Goal: Information Seeking & Learning: Learn about a topic

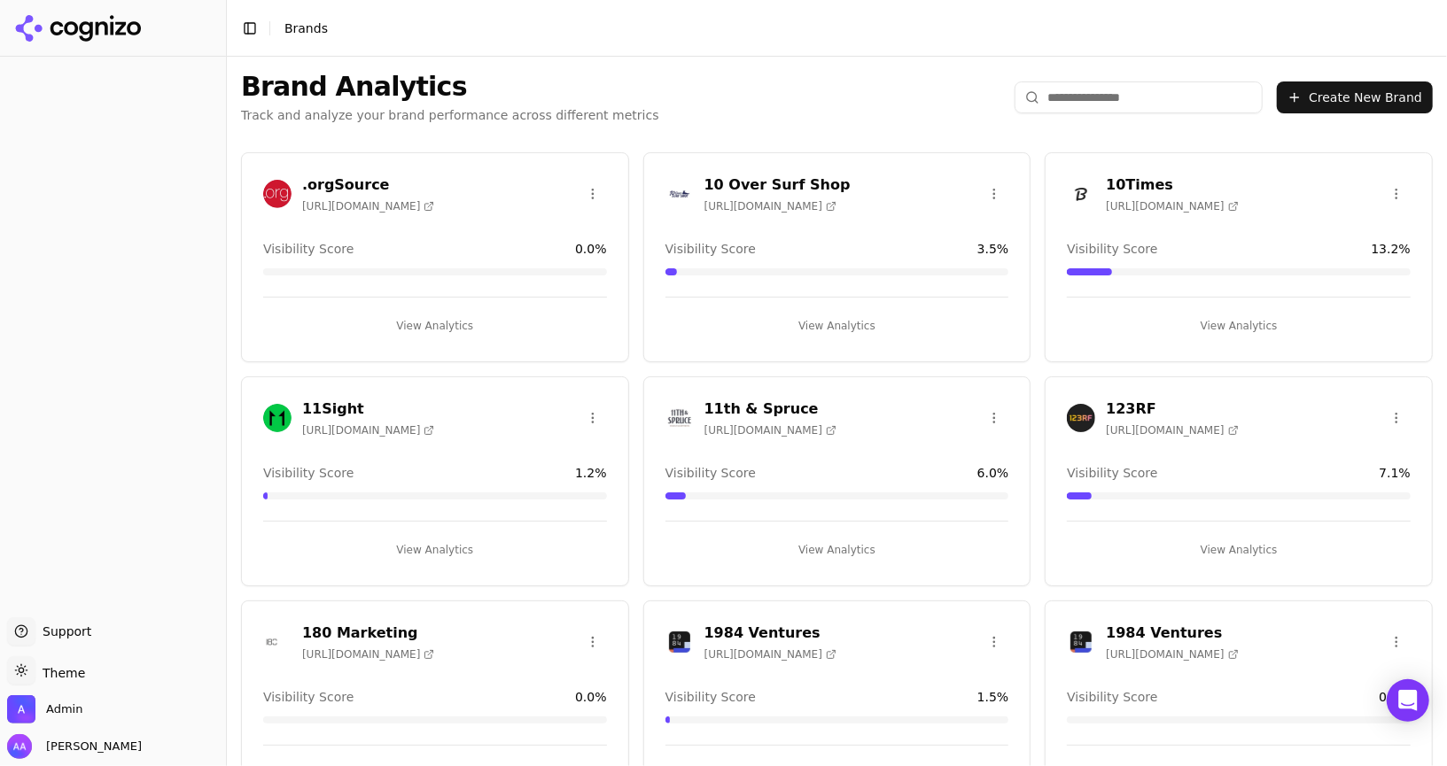
click at [1133, 97] on input "search" at bounding box center [1138, 98] width 248 height 32
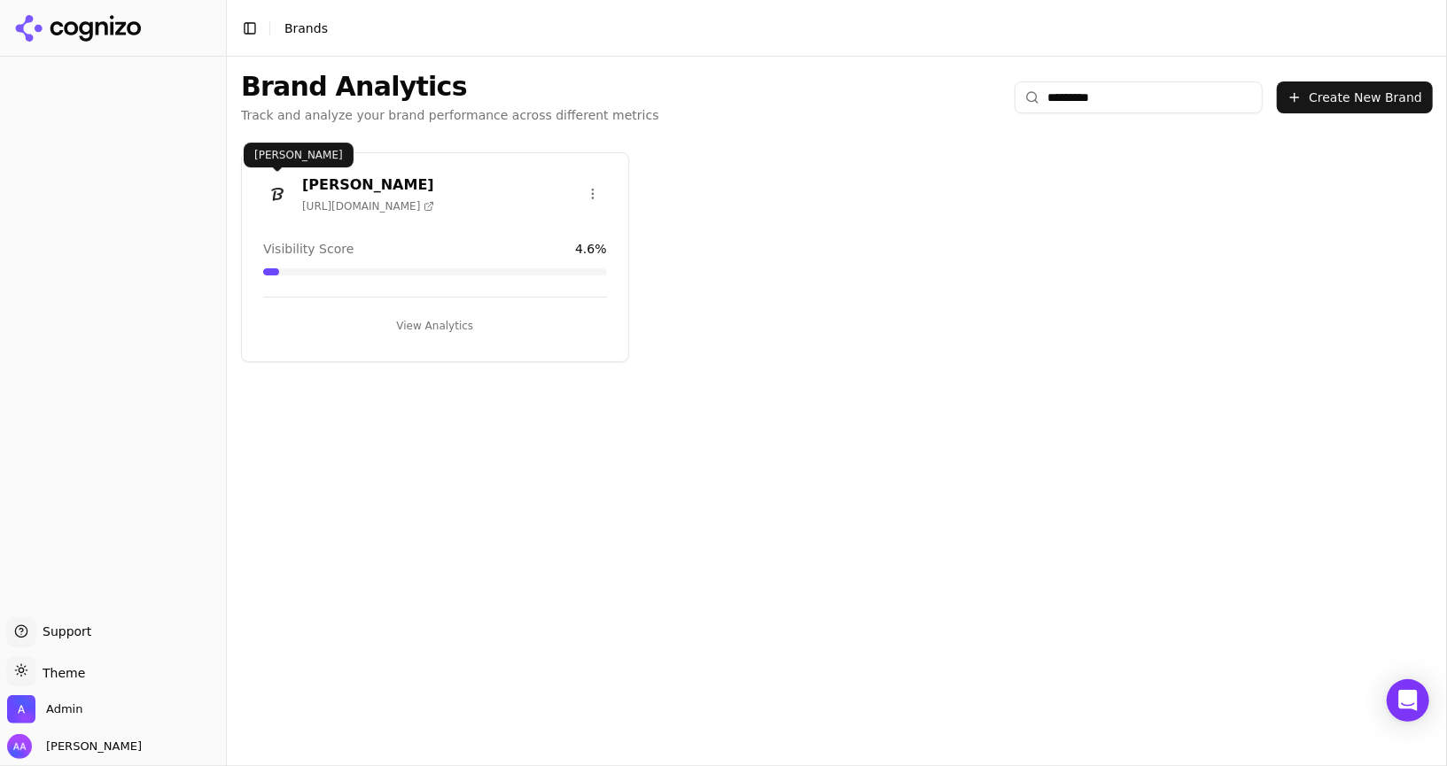
type input "*********"
click at [268, 194] on img at bounding box center [277, 194] width 28 height 28
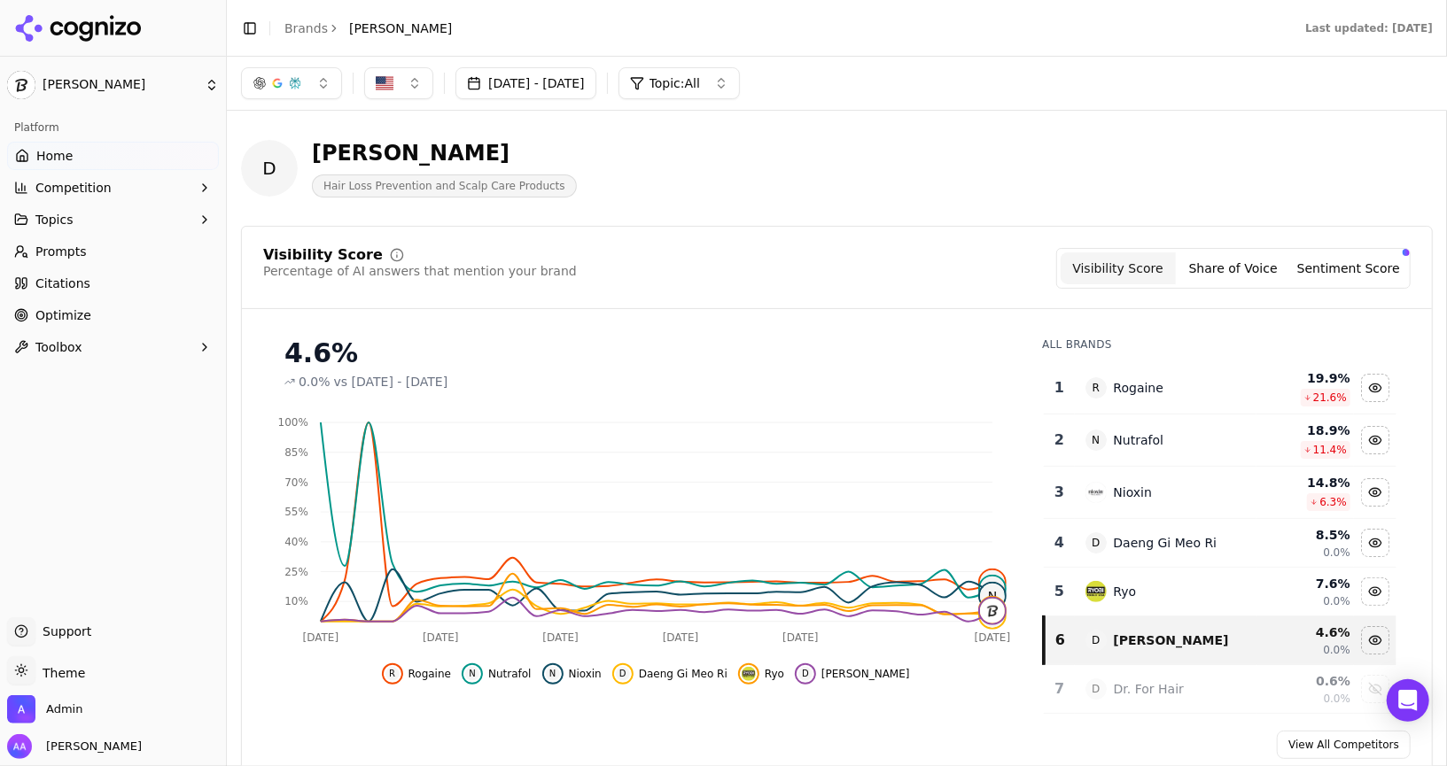
click at [77, 319] on span "Optimize" at bounding box center [63, 316] width 56 height 18
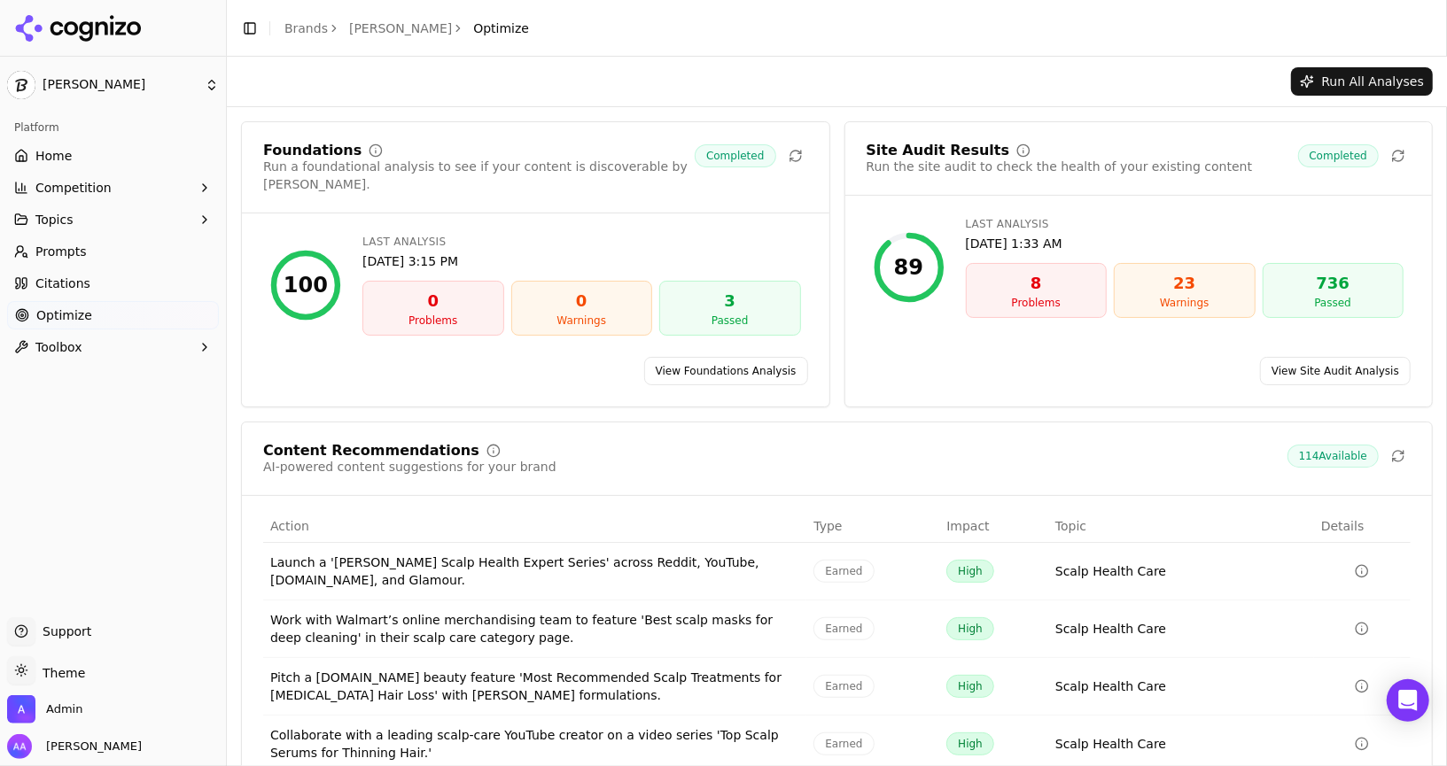
click at [79, 280] on span "Citations" at bounding box center [62, 284] width 55 height 18
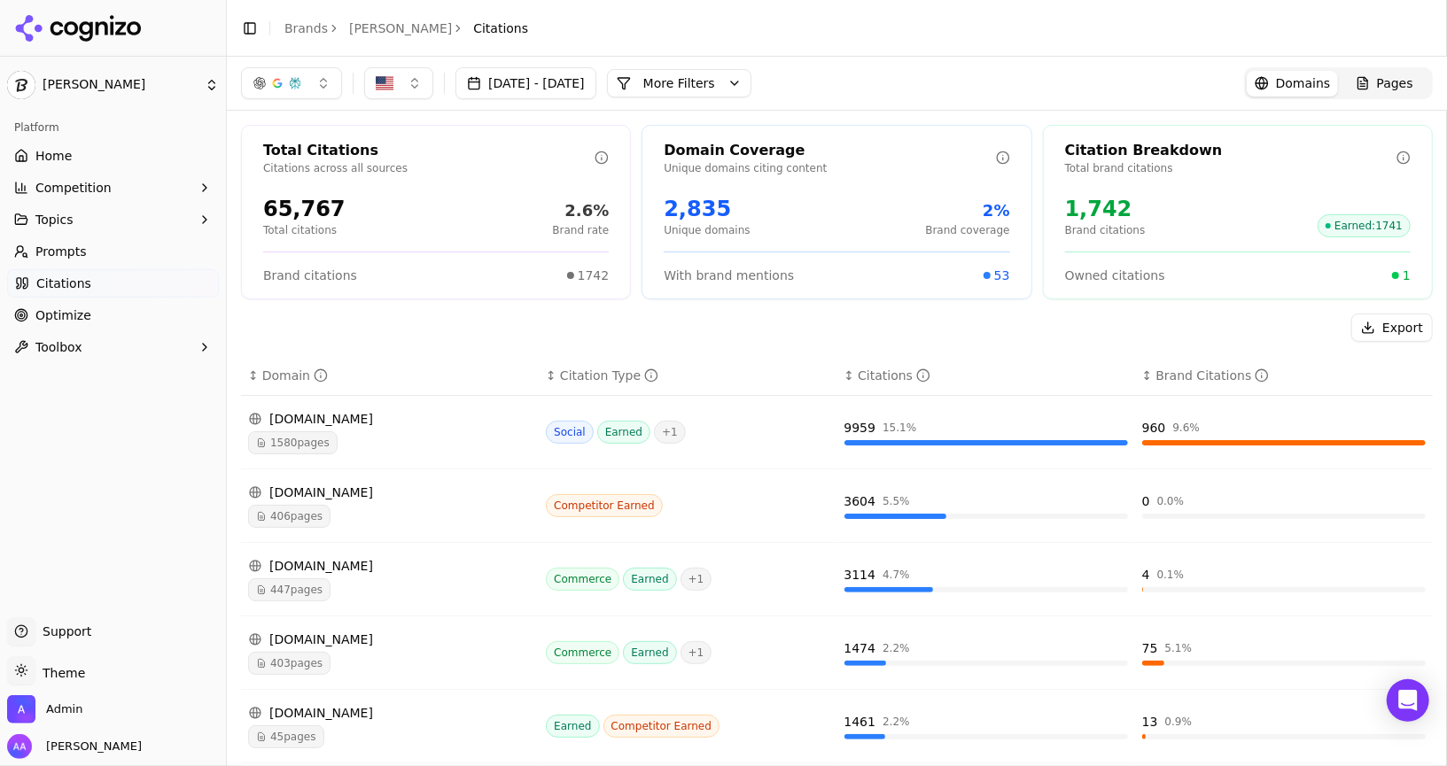
click at [750, 89] on button "More Filters" at bounding box center [679, 83] width 144 height 28
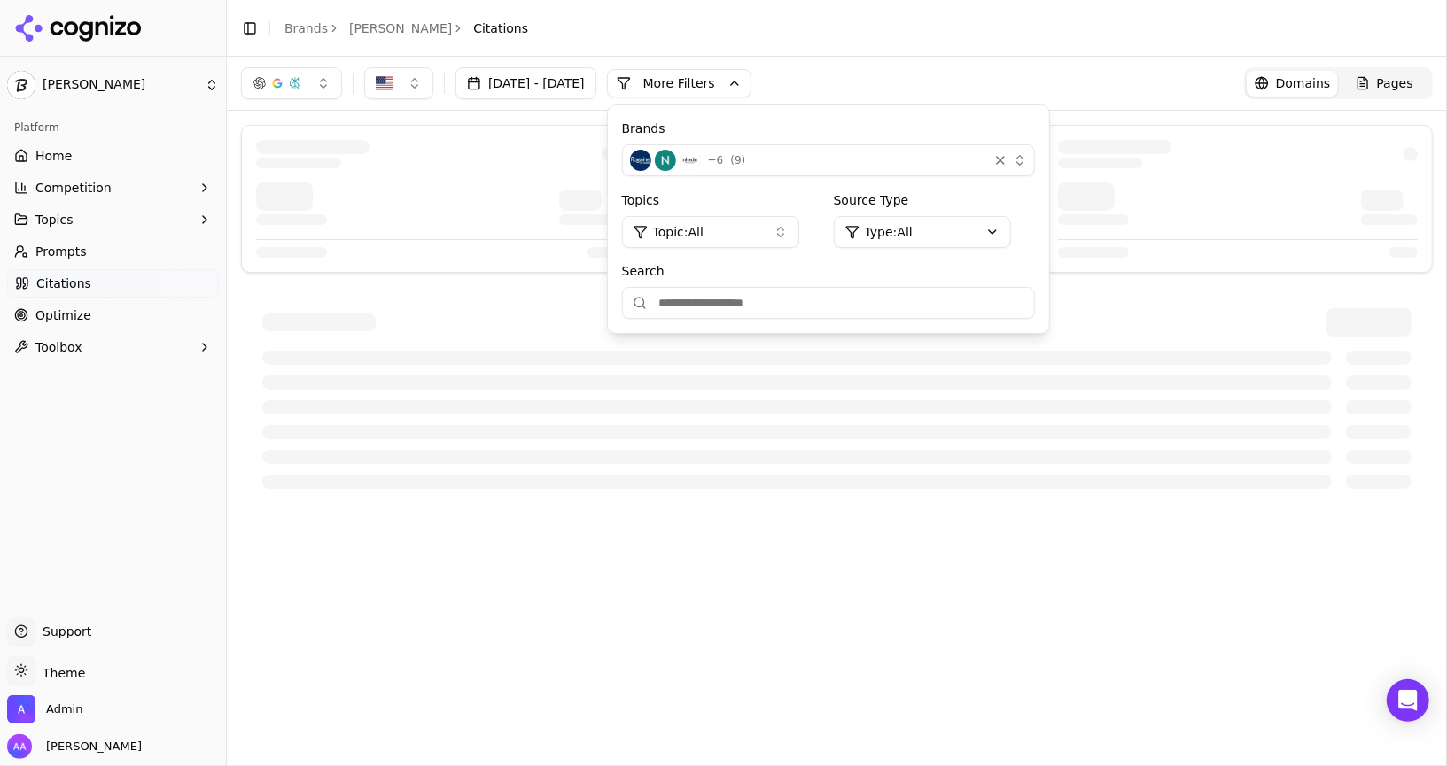
click at [915, 161] on div "+ 6 ( 9 )" at bounding box center [805, 160] width 351 height 21
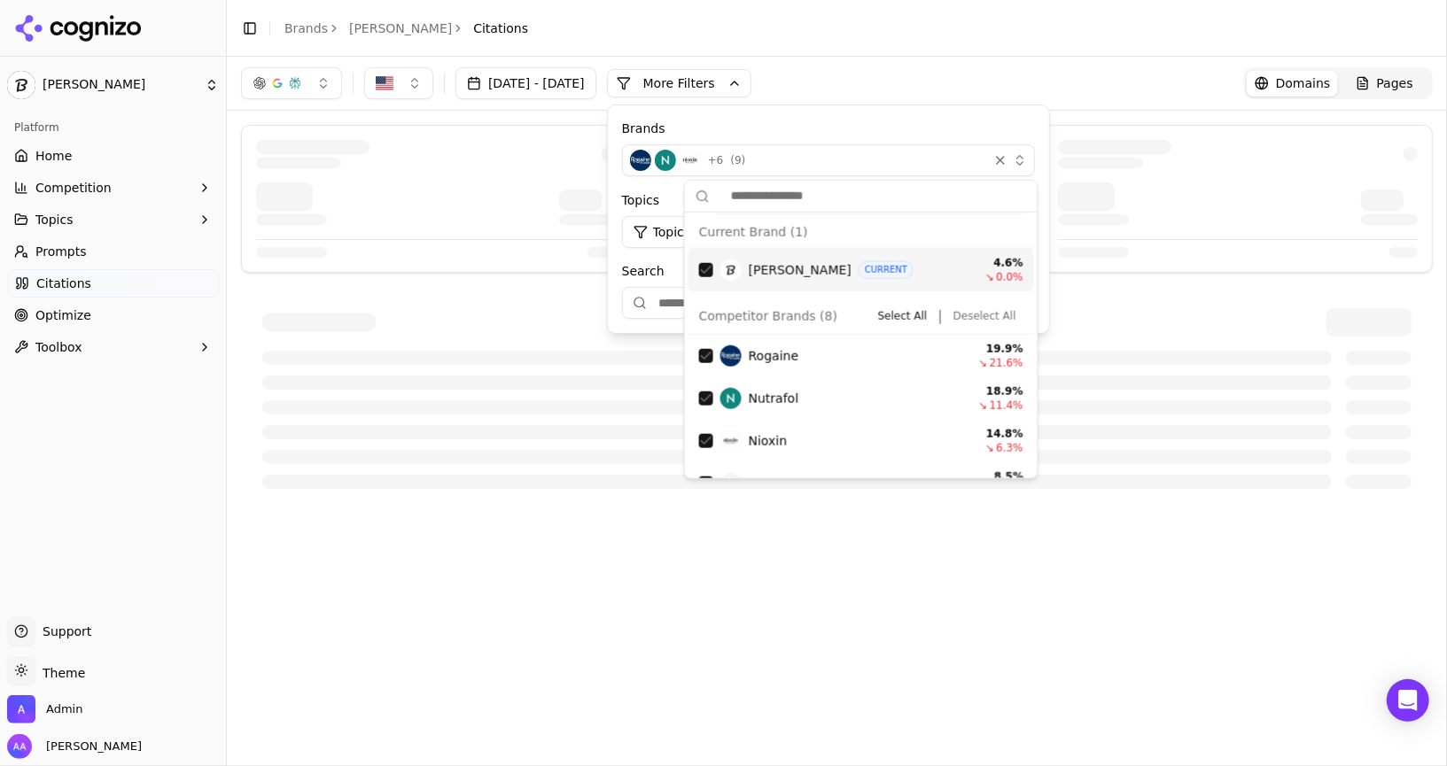
click at [964, 316] on button "Deselect All" at bounding box center [984, 316] width 77 height 21
click at [683, 270] on div "Brands ( 1 ) Topics Topic: All Source Type Type: All Search Active Filters Clea…" at bounding box center [828, 255] width 441 height 301
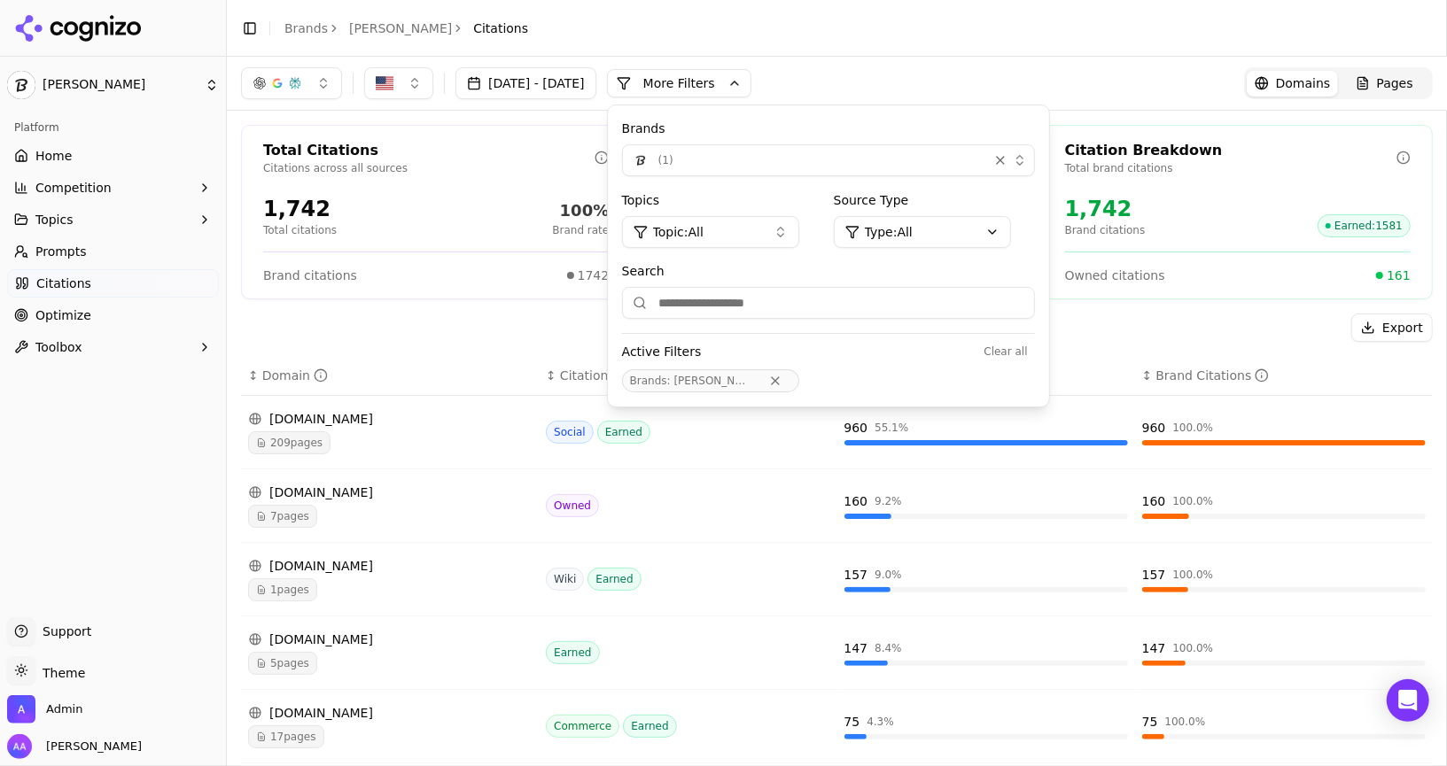
click at [783, 155] on div "( 1 )" at bounding box center [805, 160] width 351 height 21
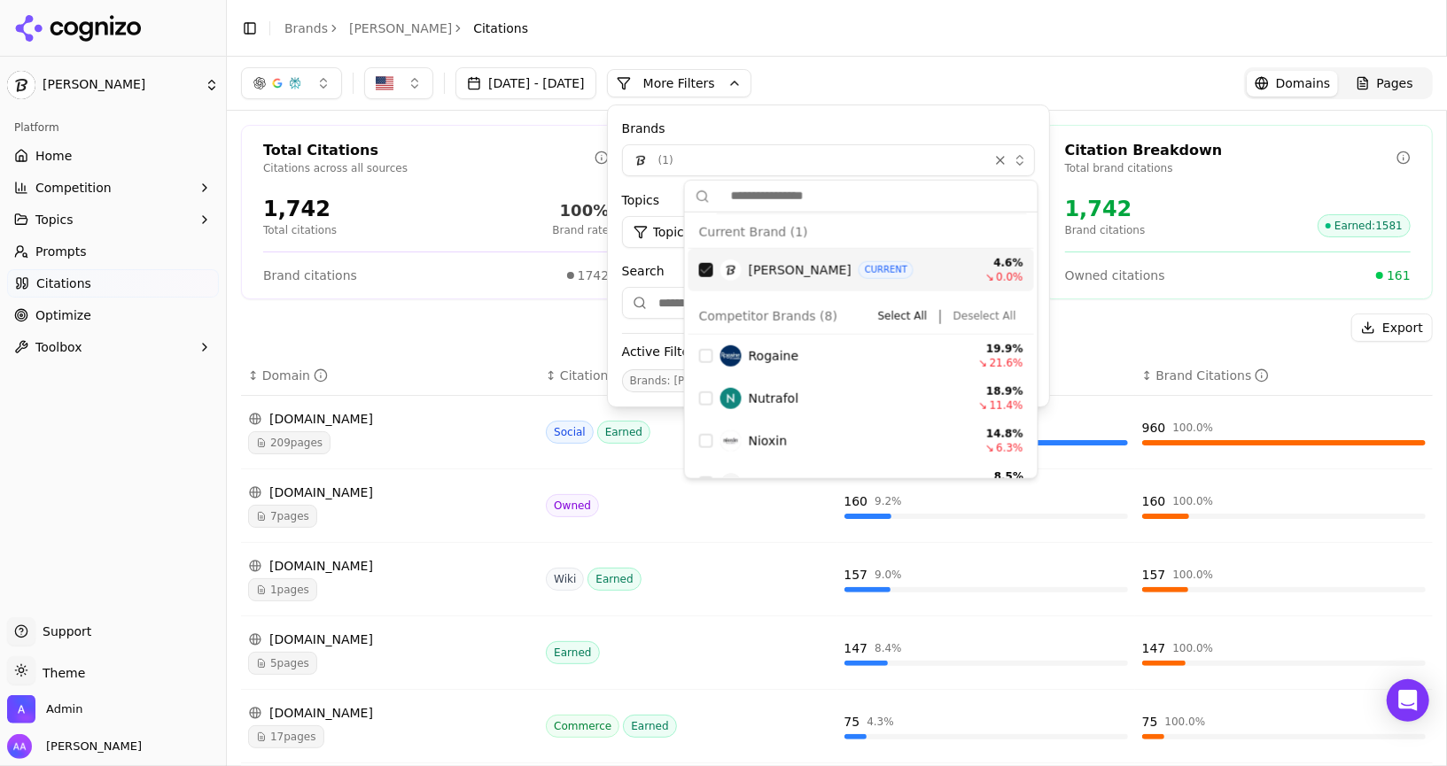
click at [701, 268] on div "Suggestions" at bounding box center [706, 270] width 14 height 14
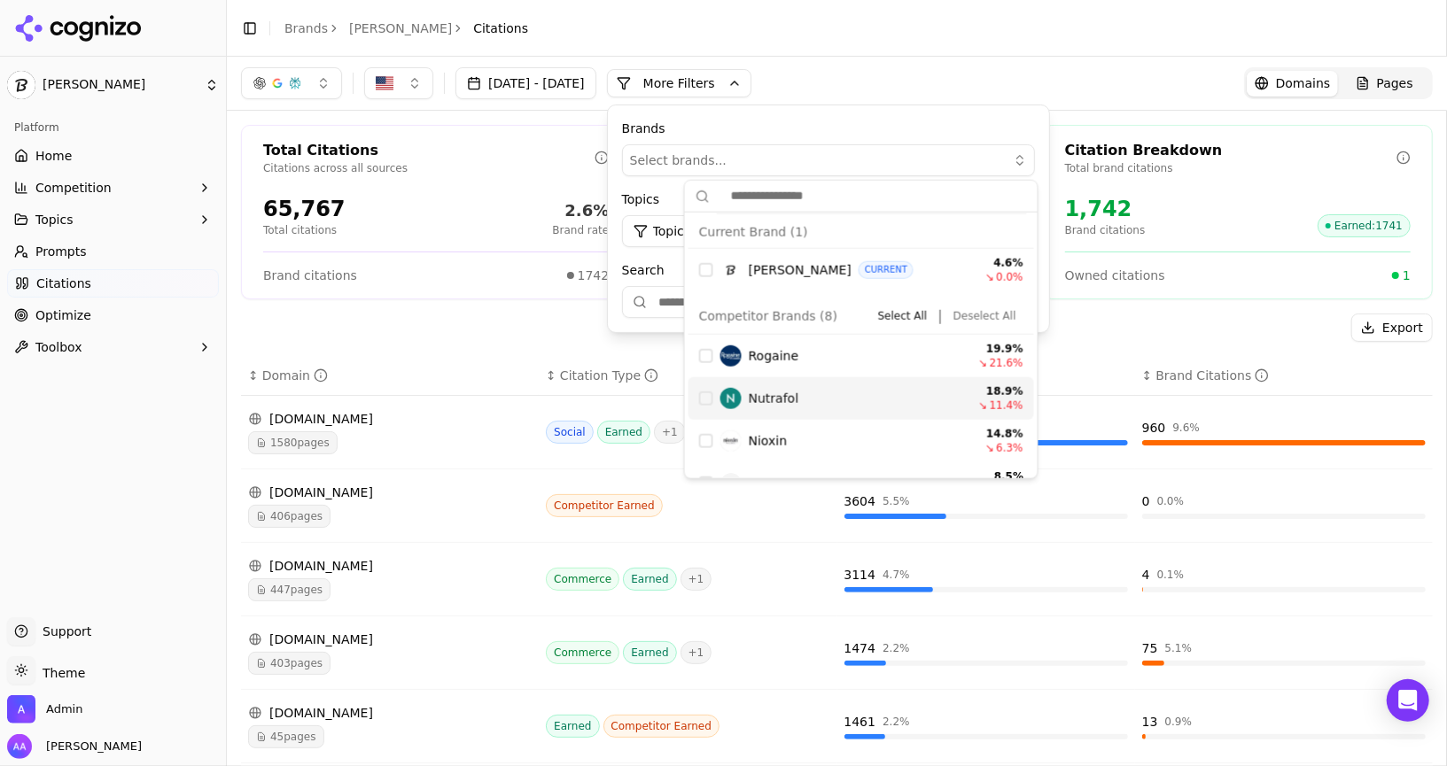
scroll to position [198, 0]
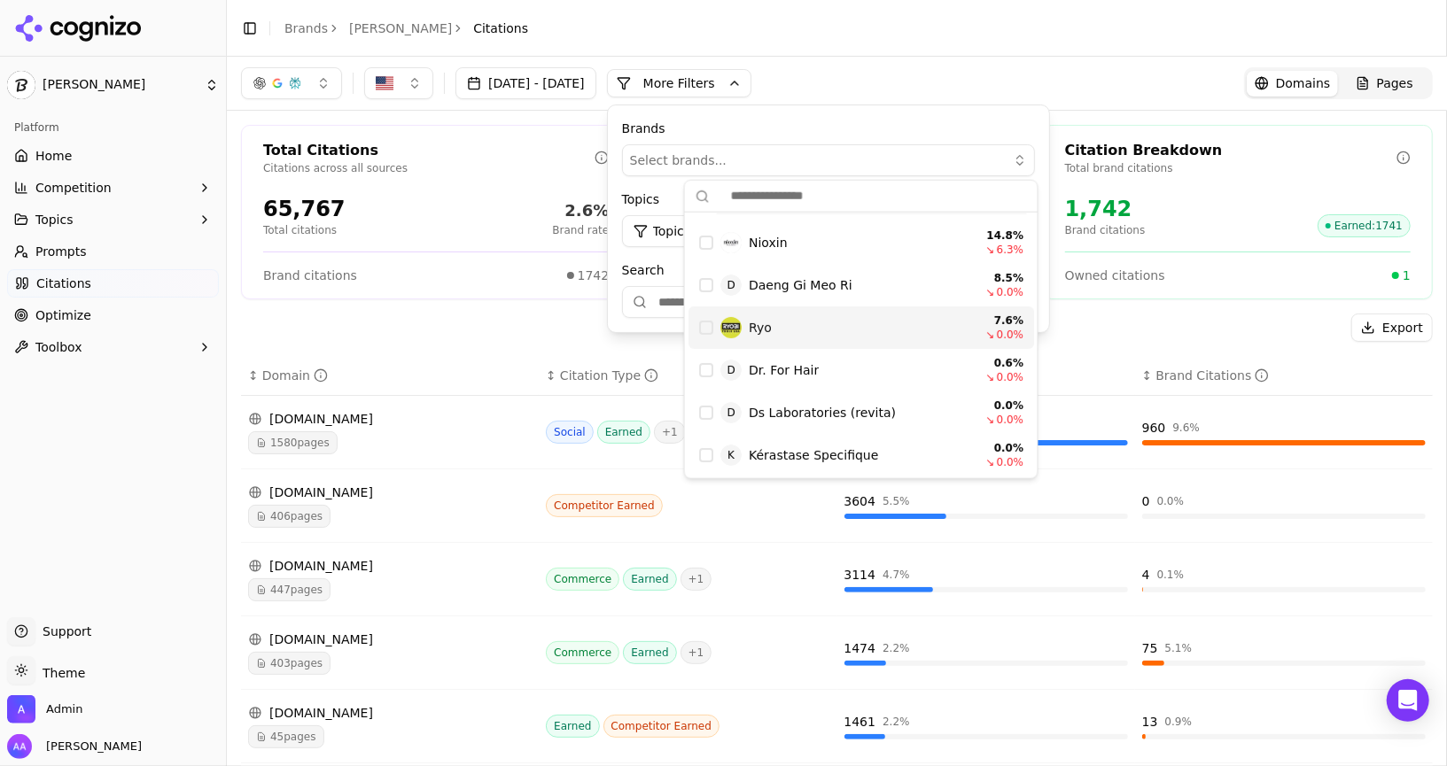
click at [898, 152] on div "Select brands..." at bounding box center [816, 161] width 372 height 18
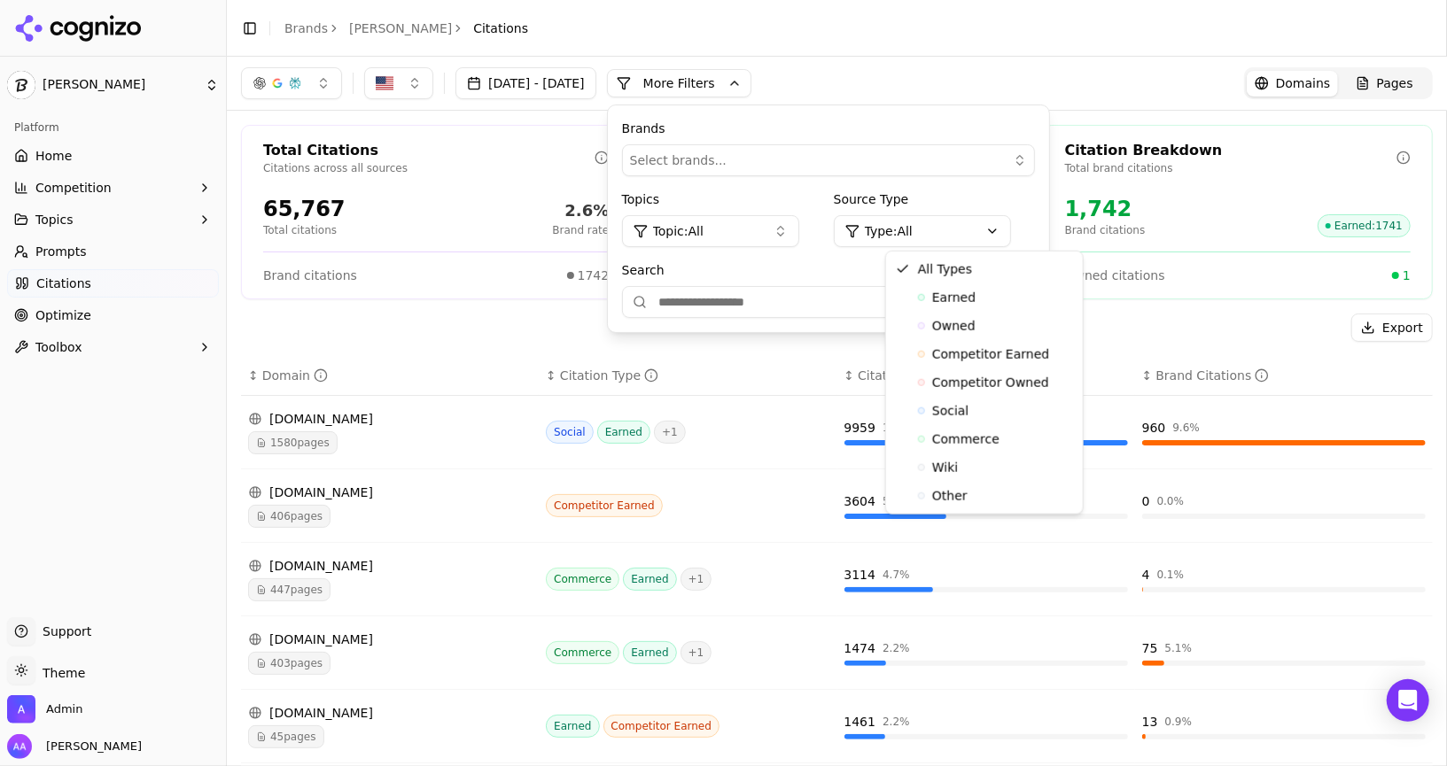
click at [974, 226] on html "[PERSON_NAME] Platform Home Competition Topics Prompts Citations Optimize Toolb…" at bounding box center [723, 383] width 1447 height 766
click at [767, 223] on html "[PERSON_NAME] Platform Home Competition Topics Prompts Citations Optimize Toolb…" at bounding box center [723, 383] width 1447 height 766
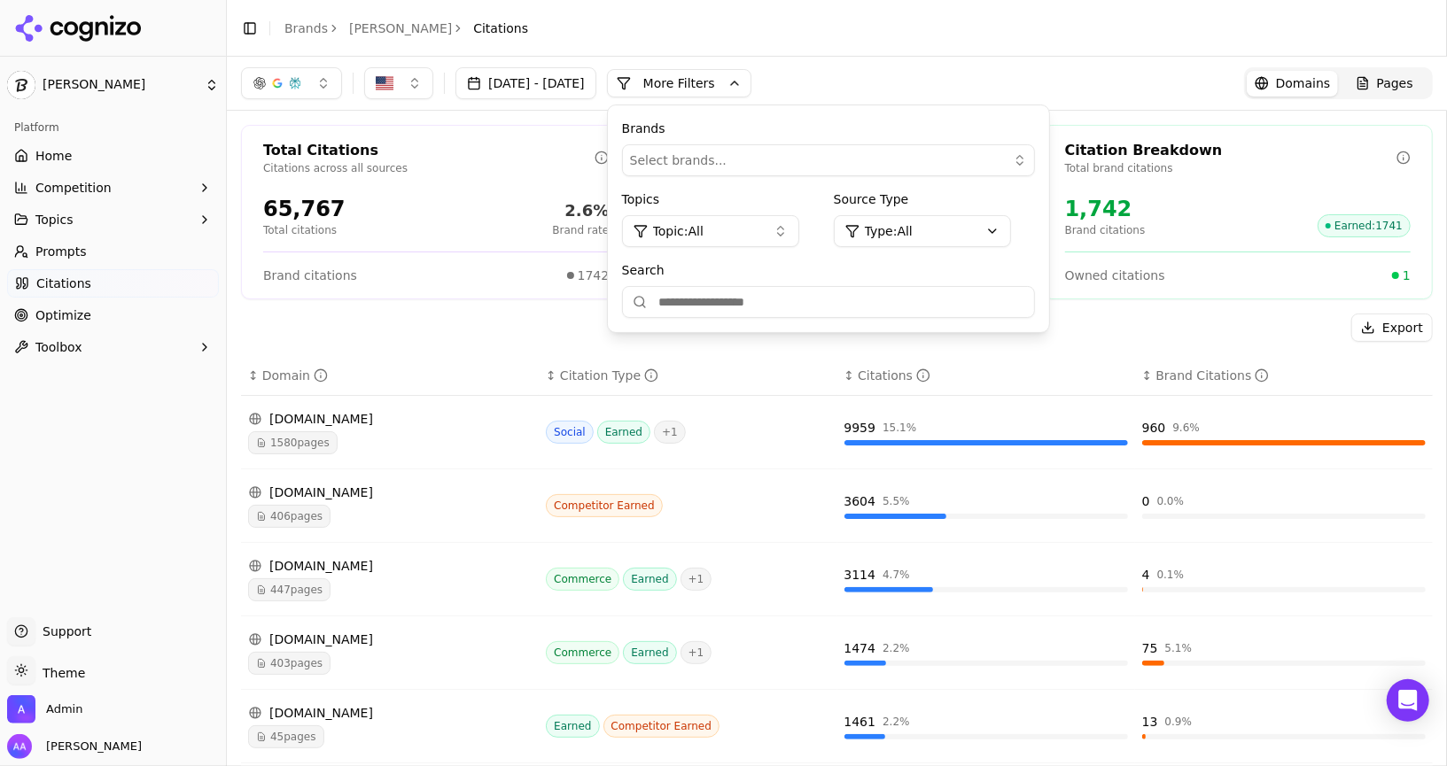
click at [774, 223] on button "Topic: All" at bounding box center [710, 231] width 177 height 32
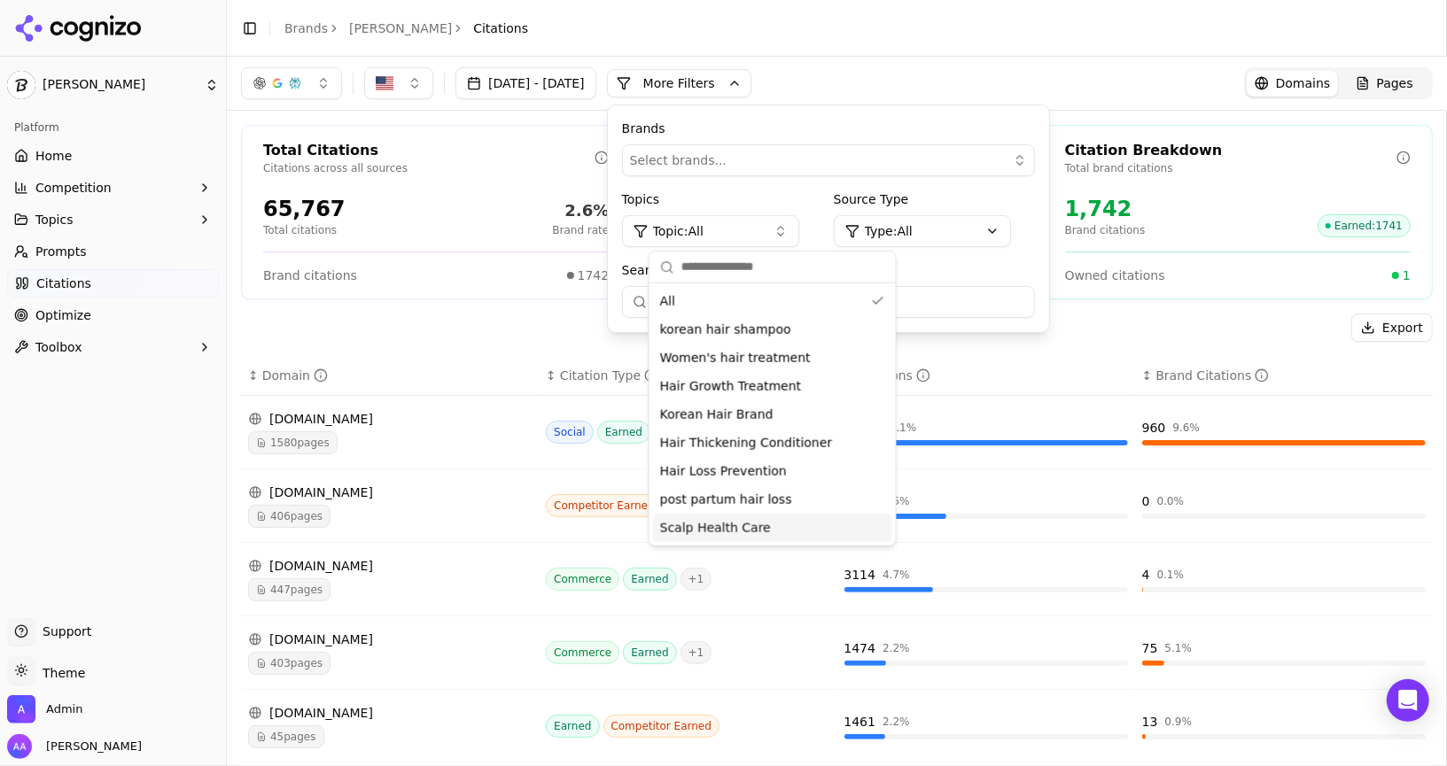
click at [762, 524] on div "Scalp Health Care" at bounding box center [772, 528] width 239 height 28
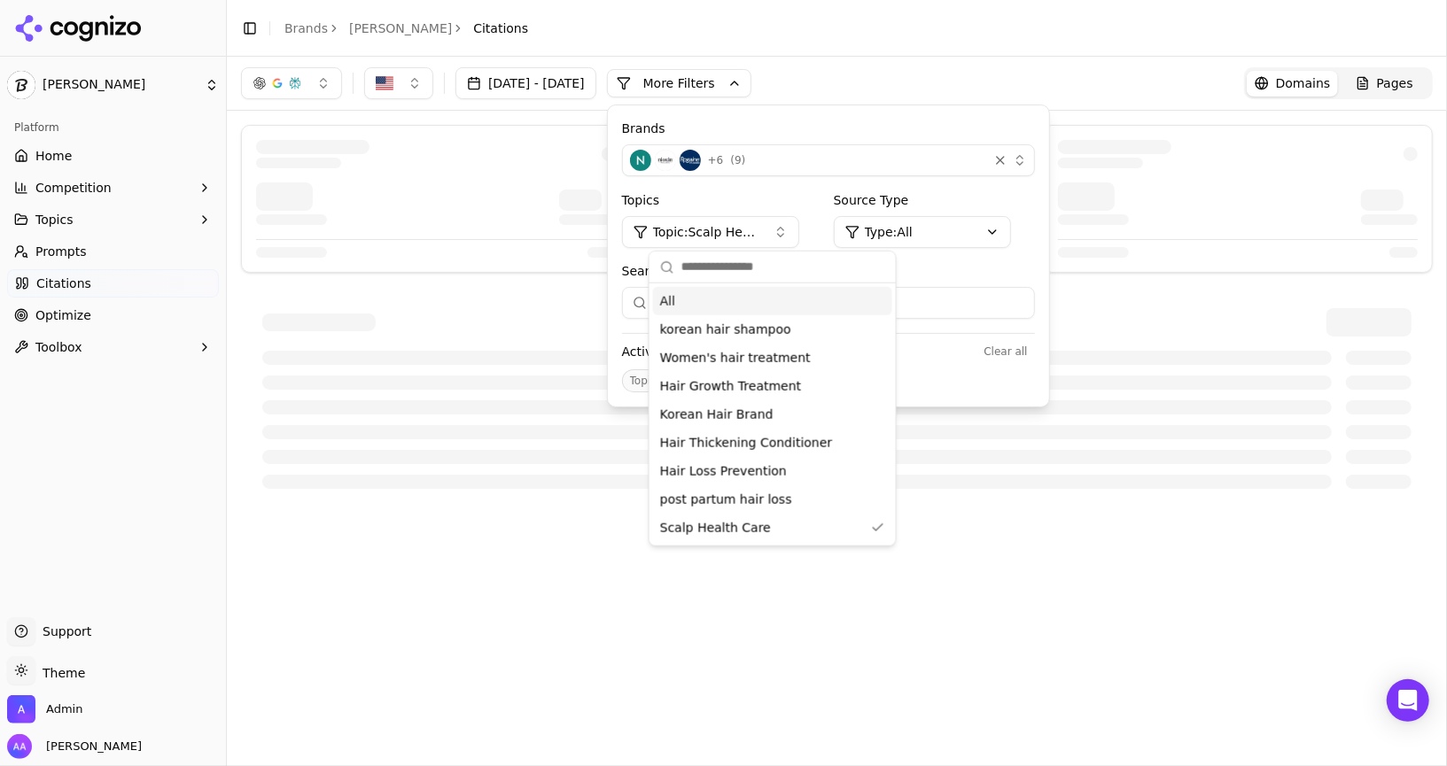
click at [897, 78] on div "[DATE] - [DATE] More More Filters Brands + 6 ( 9 ) Topics Topic: Scalp Health C…" at bounding box center [837, 83] width 1192 height 32
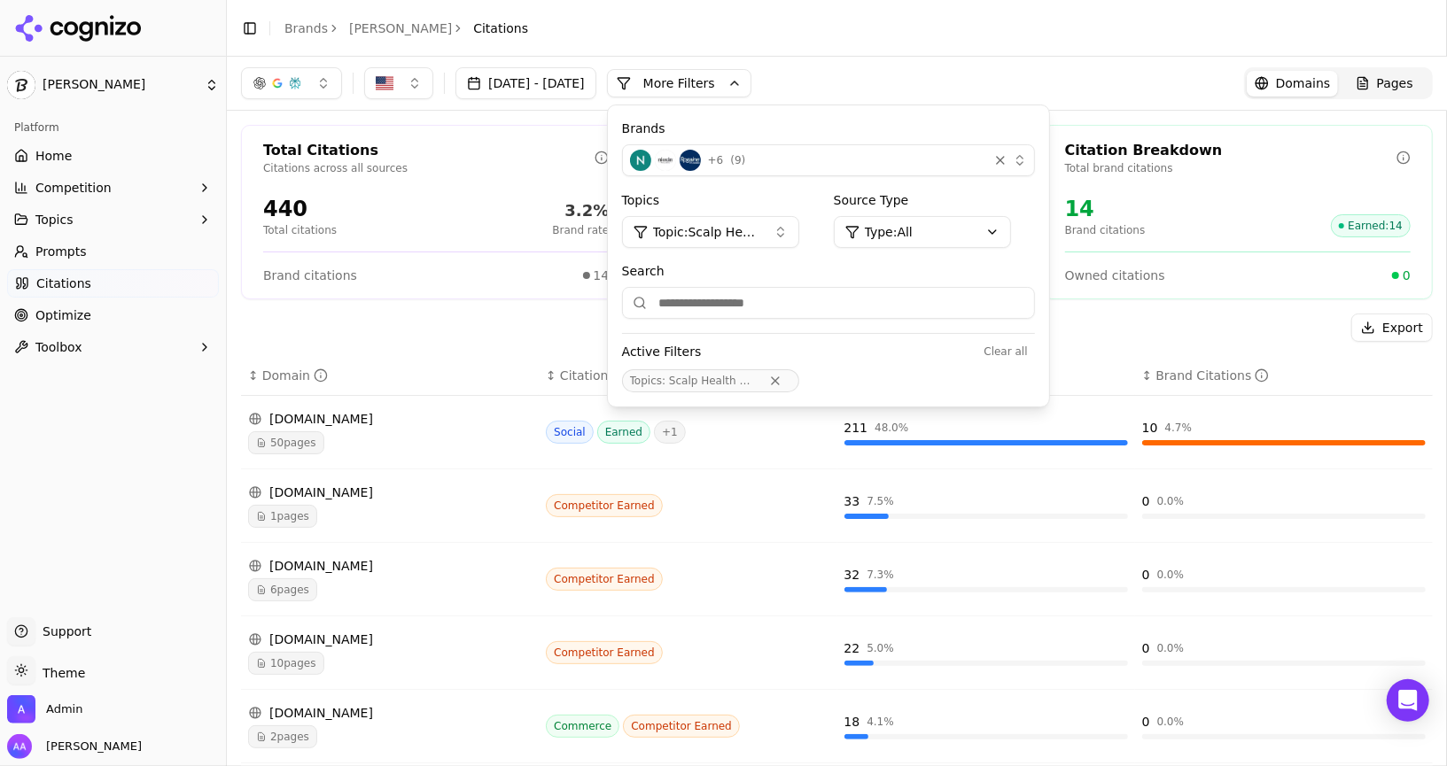
click at [751, 92] on button "More Filters" at bounding box center [679, 83] width 144 height 28
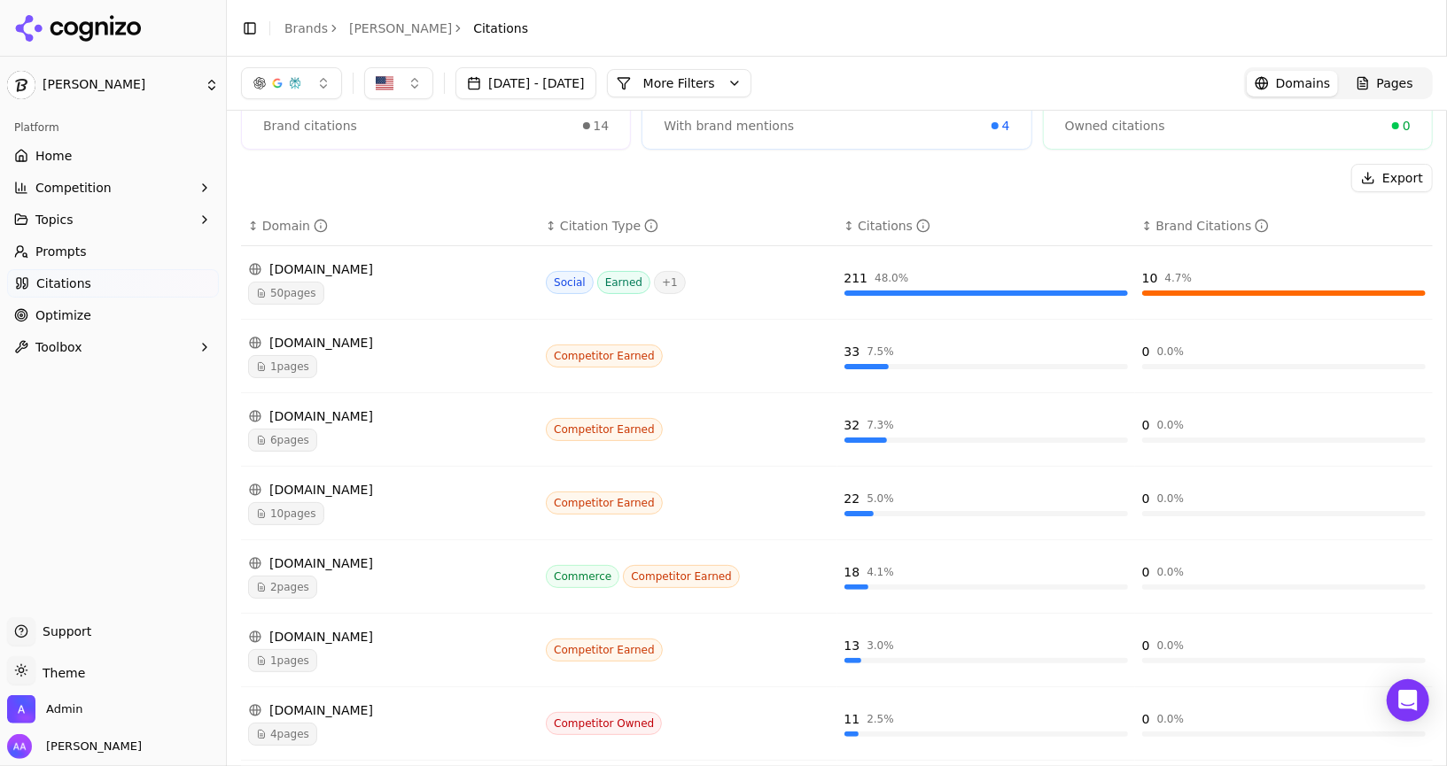
scroll to position [0, 0]
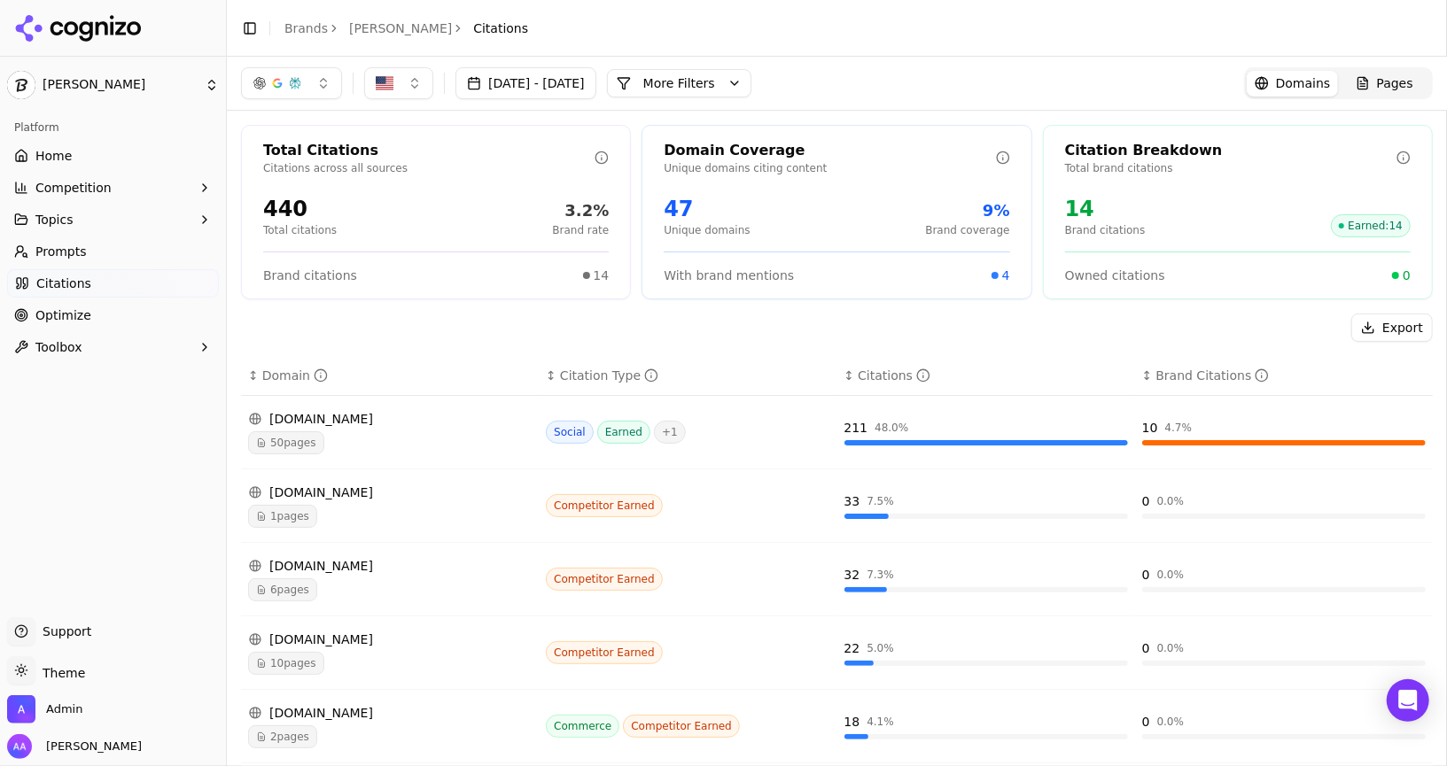
click at [84, 251] on link "Prompts" at bounding box center [113, 251] width 212 height 28
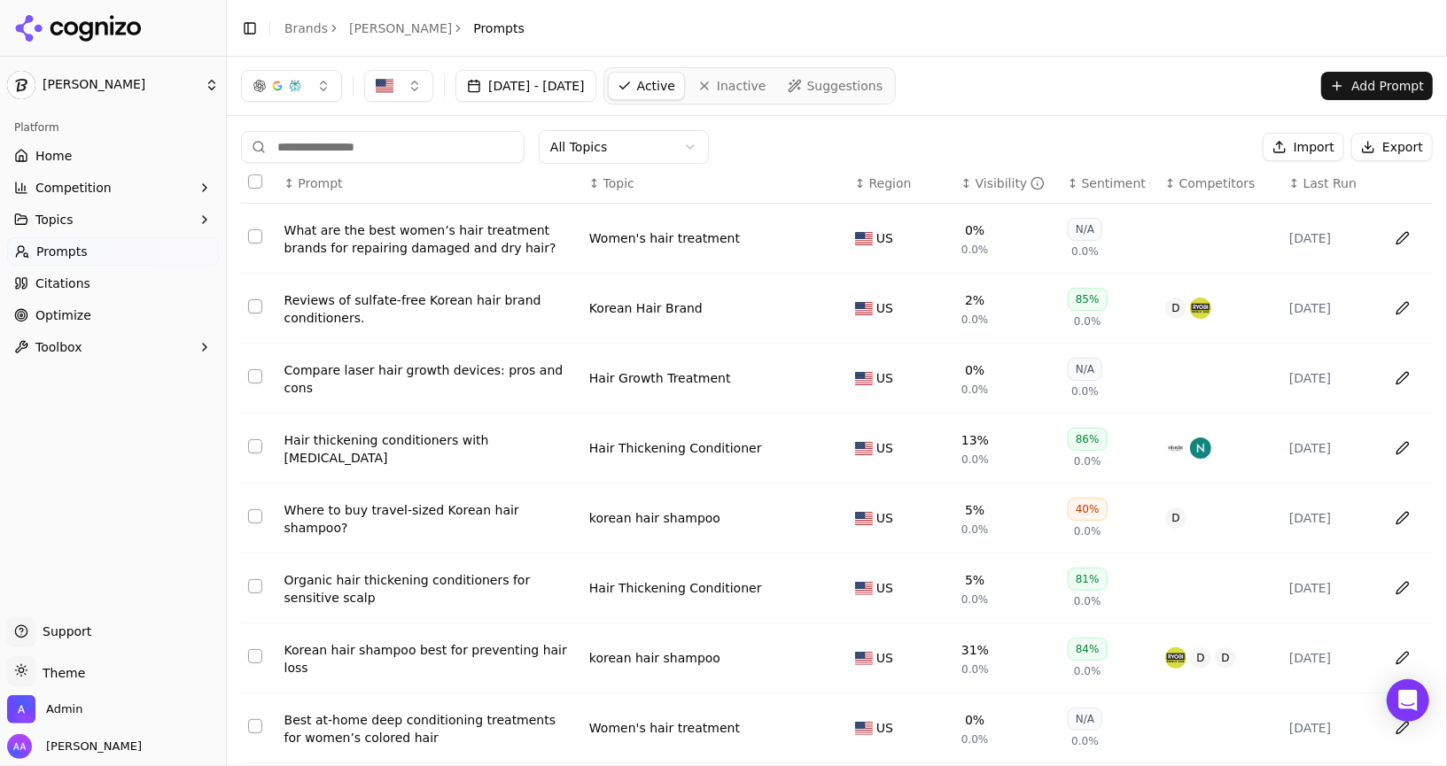
click at [586, 126] on div "All Topics Import Export ↕ Prompt ↕ Topic ↕ Region ↕ Visibility ↕ Sentiment ↕ C…" at bounding box center [837, 538] width 1220 height 844
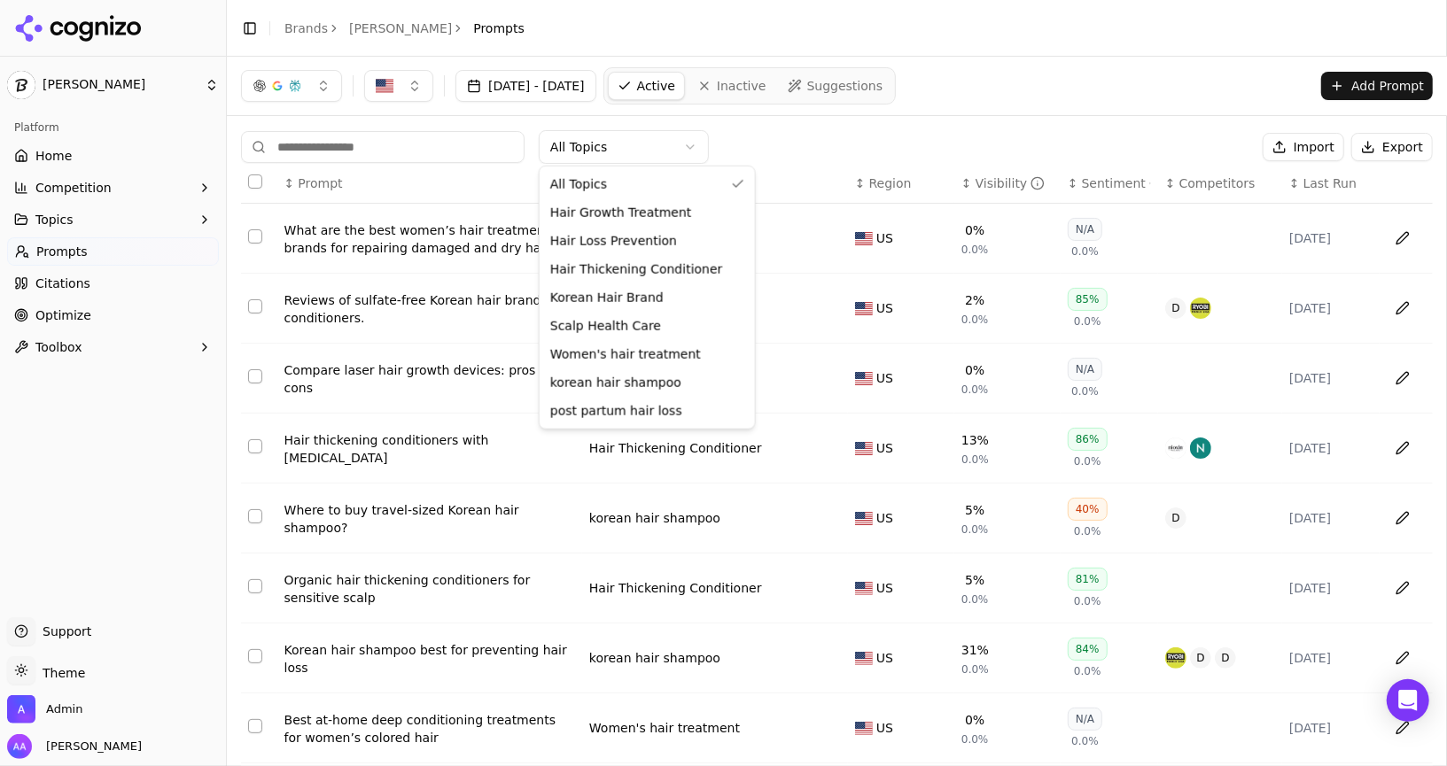
click at [587, 149] on html "[PERSON_NAME] Platform Home Competition Topics Prompts Citations Optimize Toolb…" at bounding box center [723, 383] width 1447 height 766
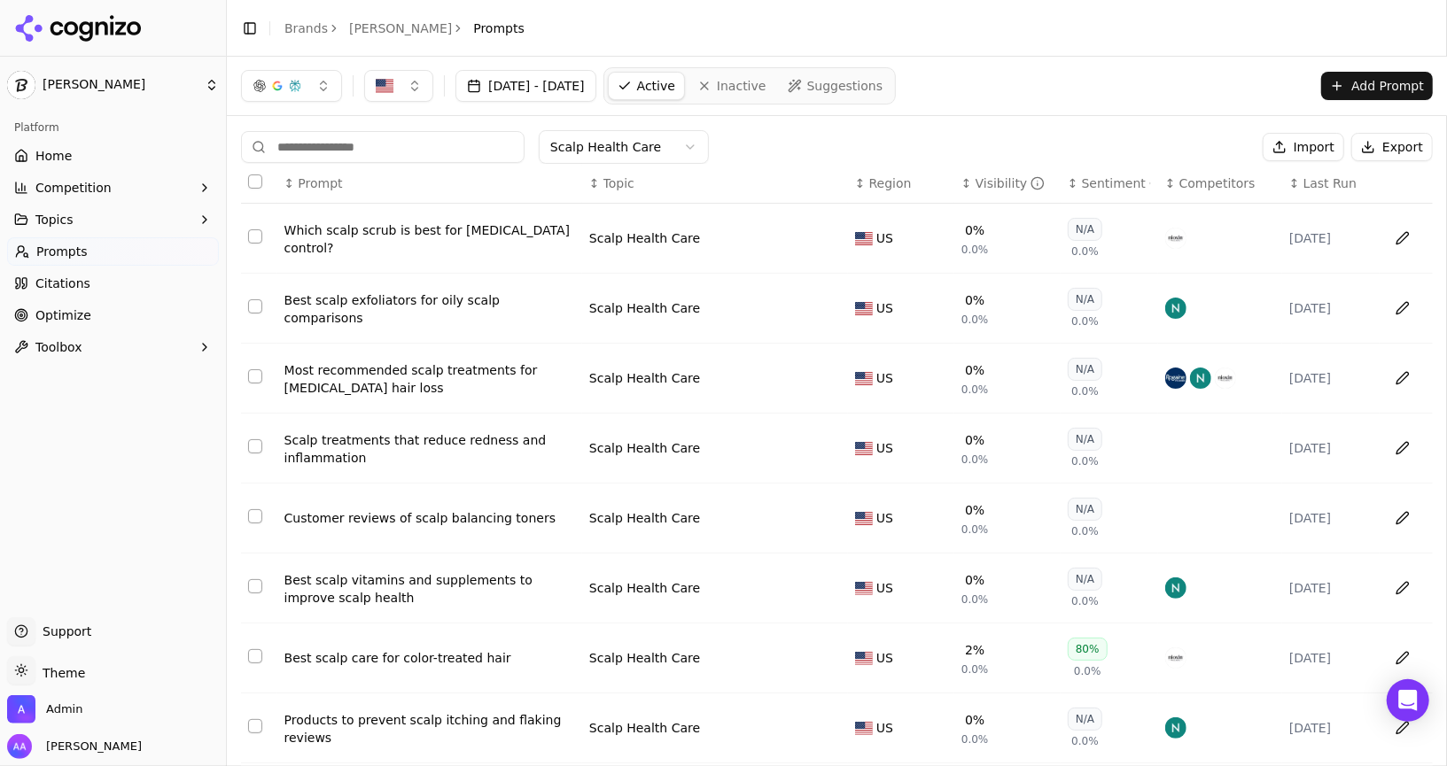
click at [120, 280] on link "Citations" at bounding box center [113, 283] width 212 height 28
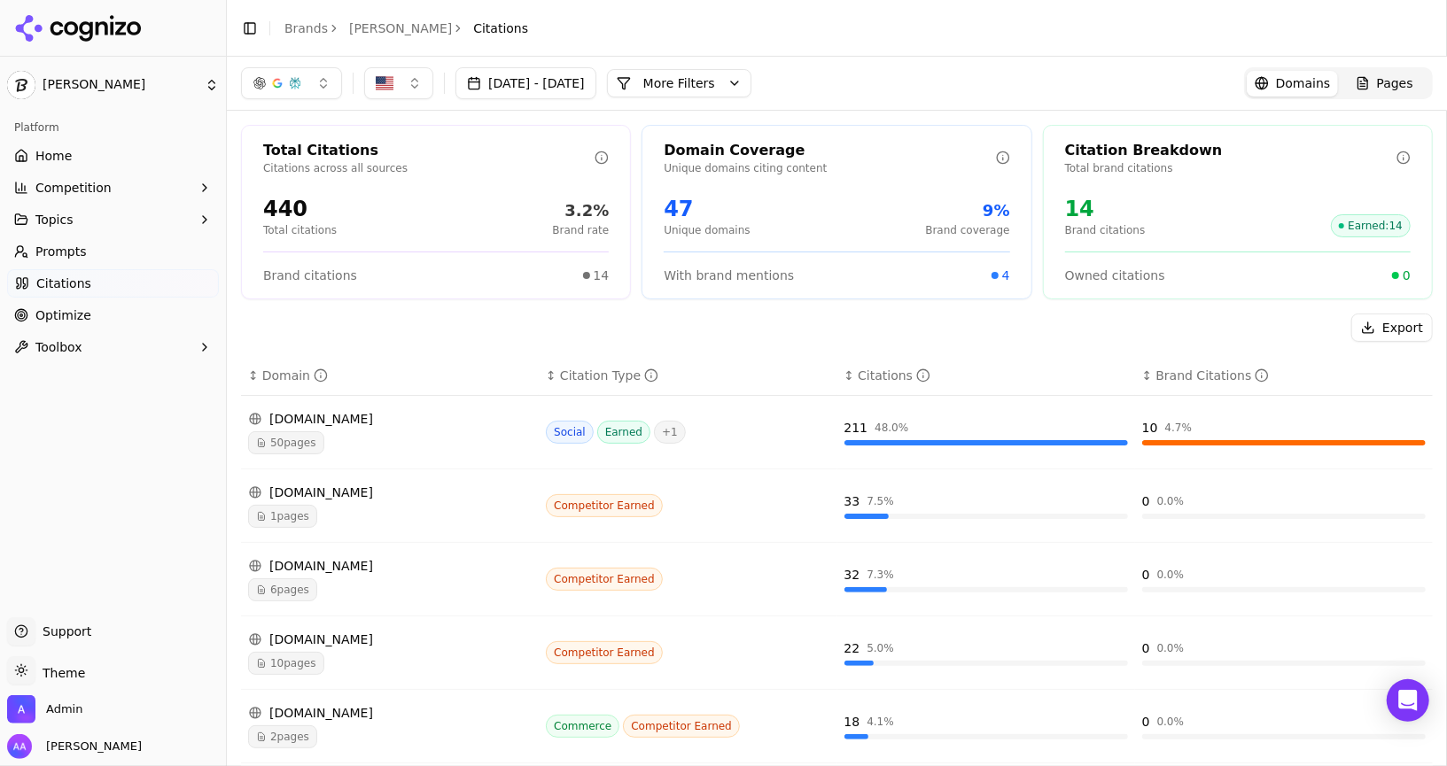
click at [751, 98] on div "[DATE] - [DATE] More More Filters" at bounding box center [496, 83] width 510 height 32
click at [751, 82] on button "More Filters" at bounding box center [679, 83] width 144 height 28
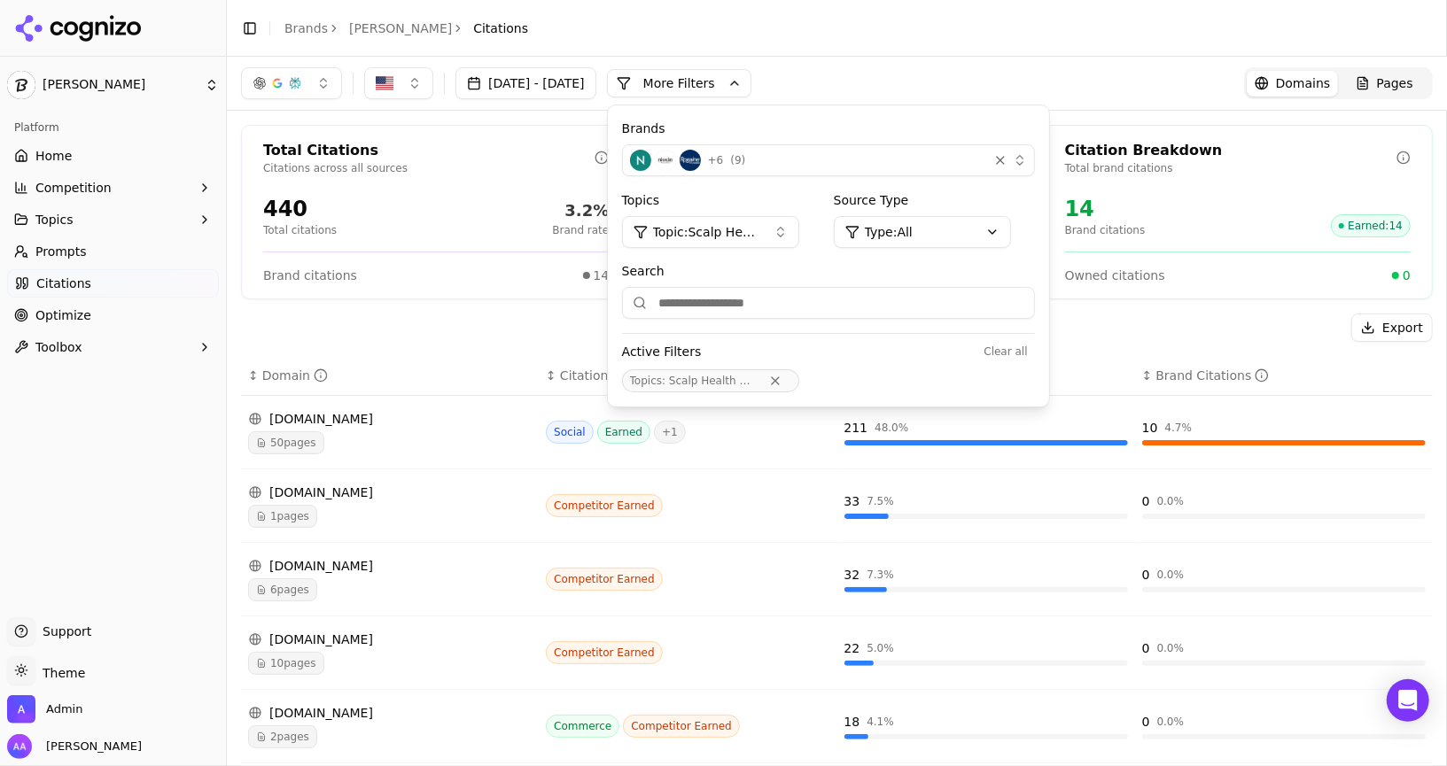
click at [489, 296] on div "Total Citations Citations across all sources 440 Total citations 3.2% Brand rat…" at bounding box center [436, 212] width 390 height 175
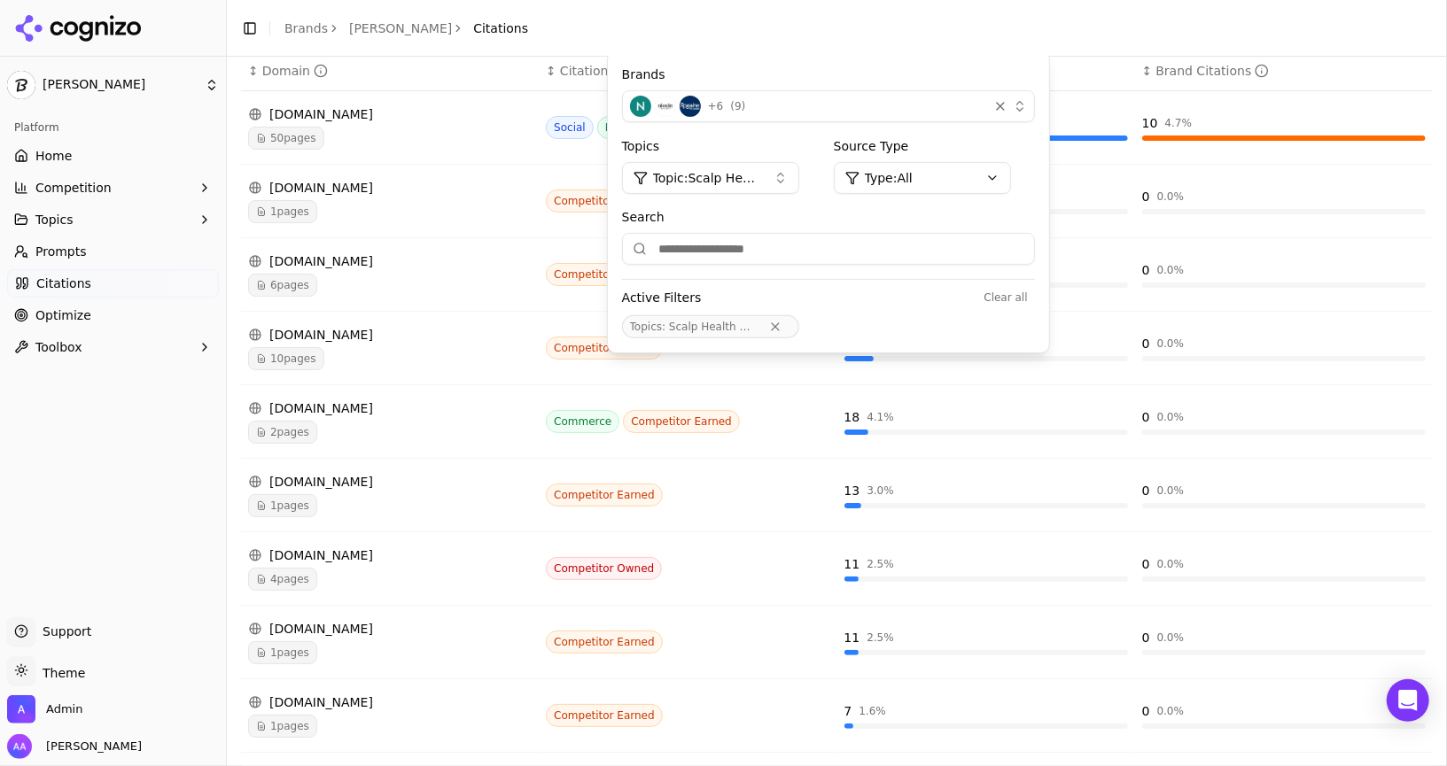
scroll to position [306, 0]
click at [302, 501] on span "1 pages" at bounding box center [282, 505] width 69 height 23
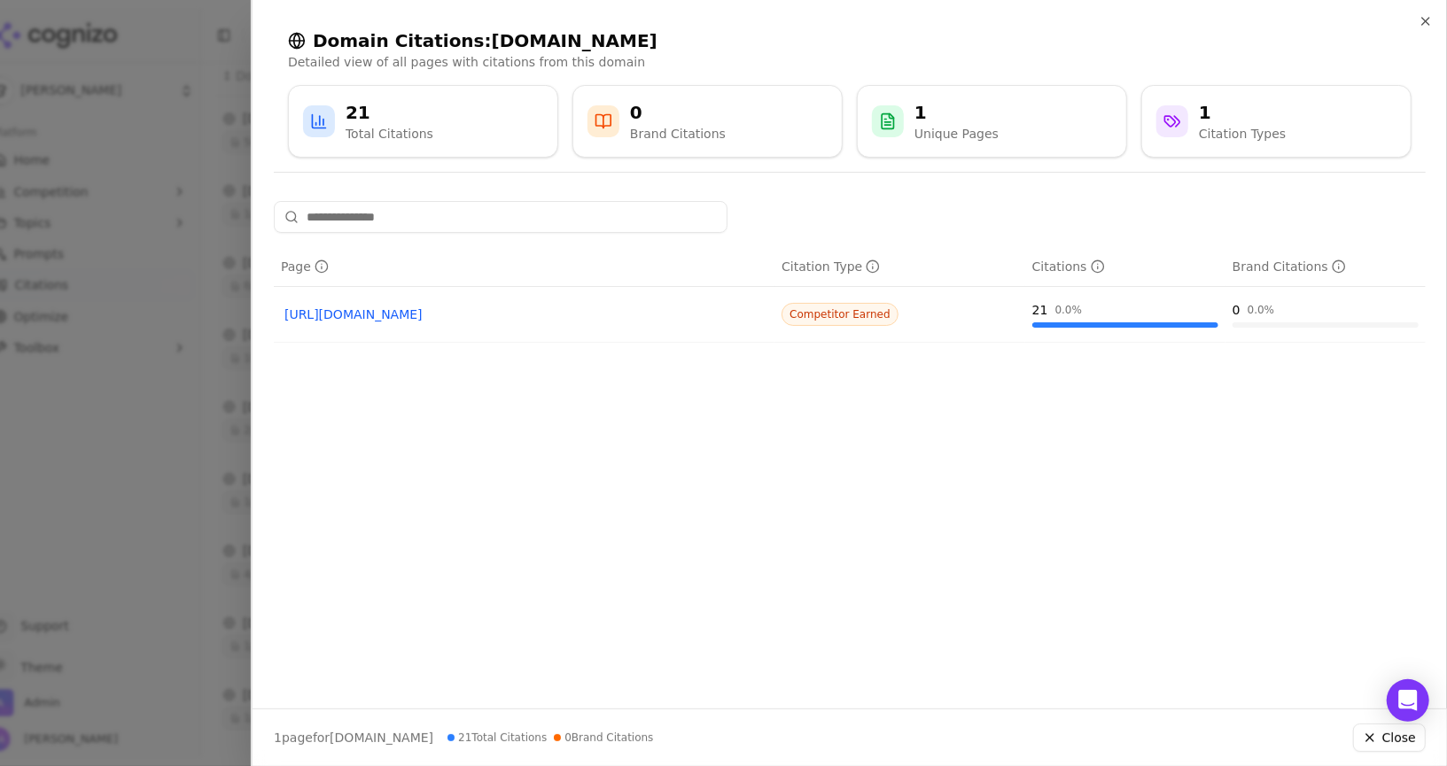
click at [67, 479] on div at bounding box center [723, 383] width 1447 height 766
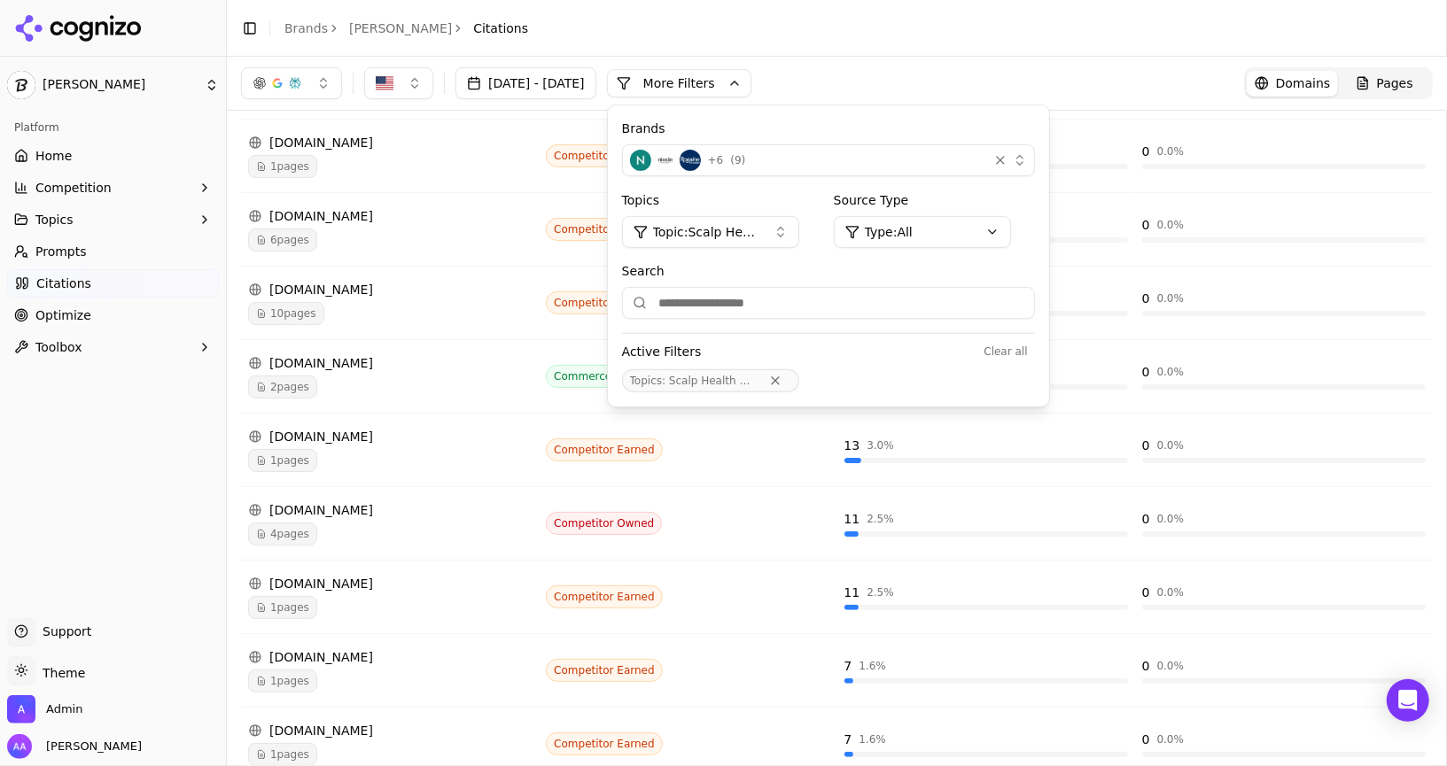
scroll to position [348, 0]
click at [883, 88] on div "[DATE] - [DATE] More More Filters Brands + 6 ( 9 ) Topics Topic: Scalp Health C…" at bounding box center [837, 83] width 1192 height 32
click at [812, 83] on div "[DATE] - [DATE] More More Filters Brands + 6 ( 9 ) Topics Topic: Scalp Health C…" at bounding box center [837, 83] width 1192 height 32
click at [751, 83] on button "More Filters" at bounding box center [679, 83] width 144 height 28
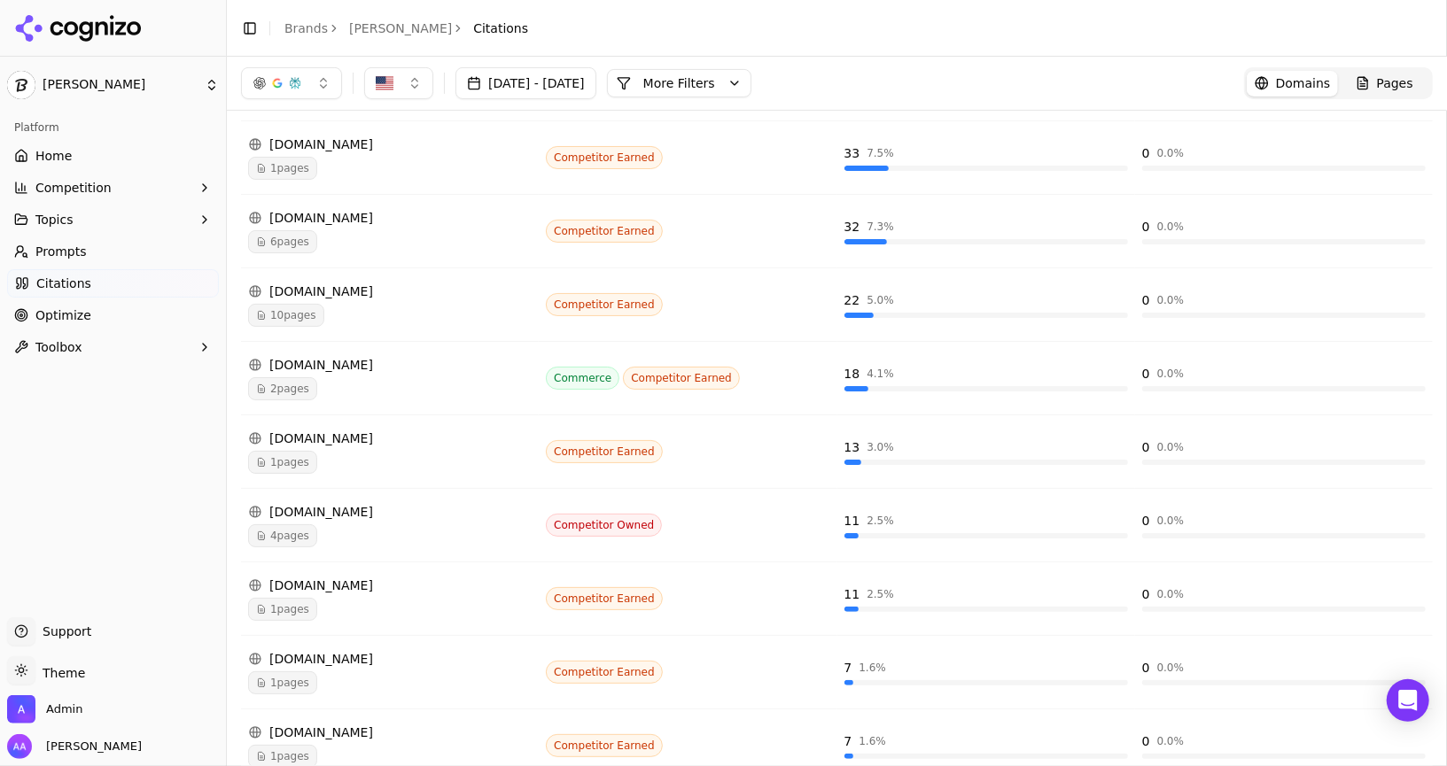
scroll to position [0, 0]
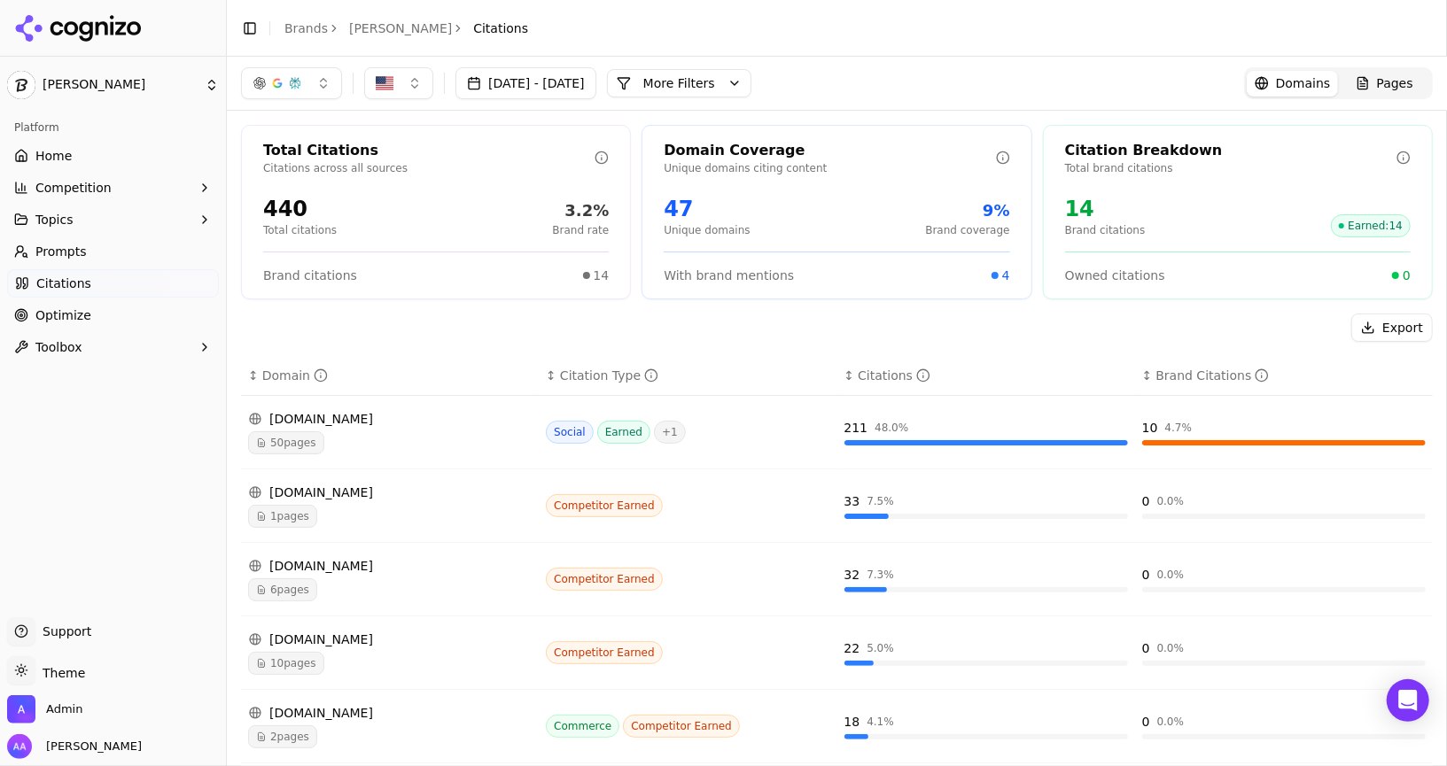
click at [301, 512] on span "1 pages" at bounding box center [282, 516] width 69 height 23
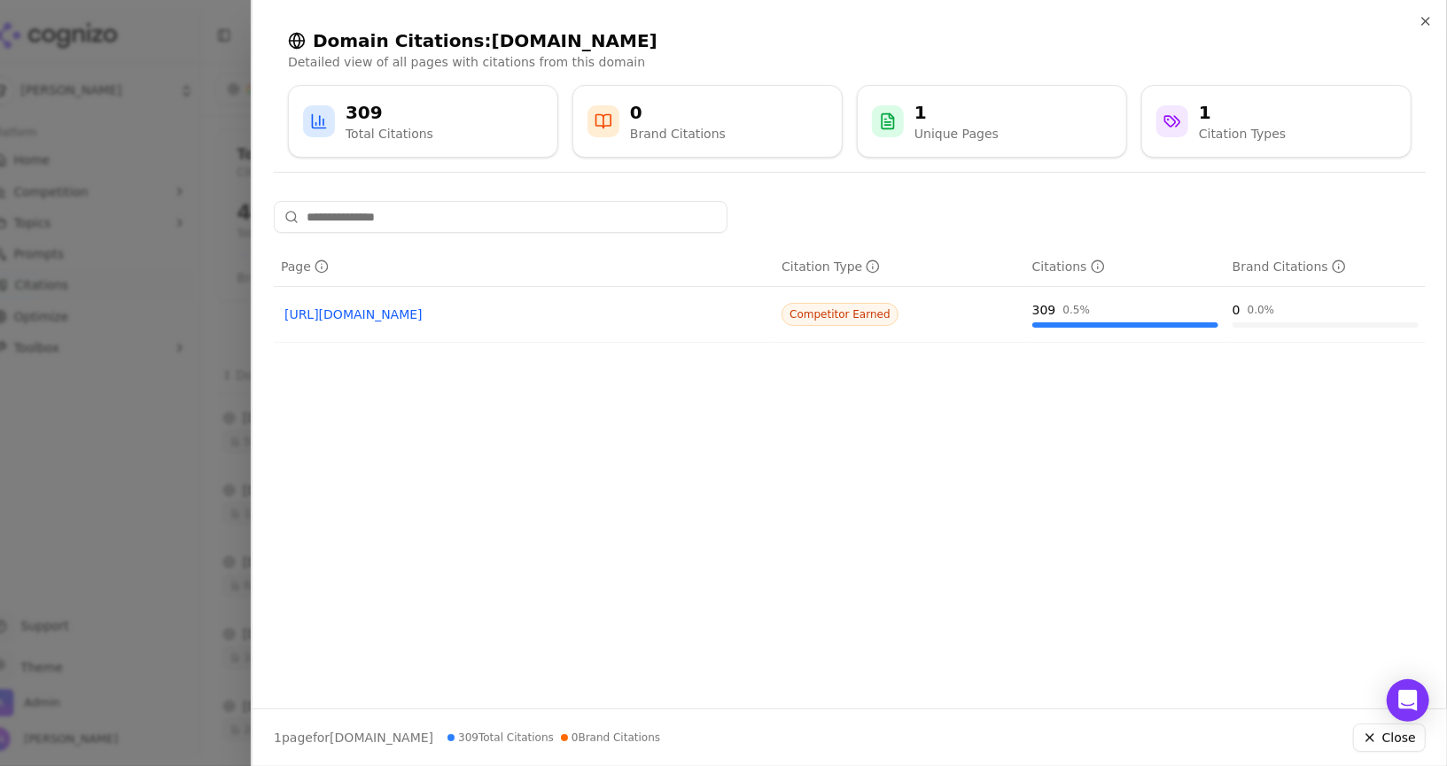
click at [186, 463] on div at bounding box center [723, 383] width 1447 height 766
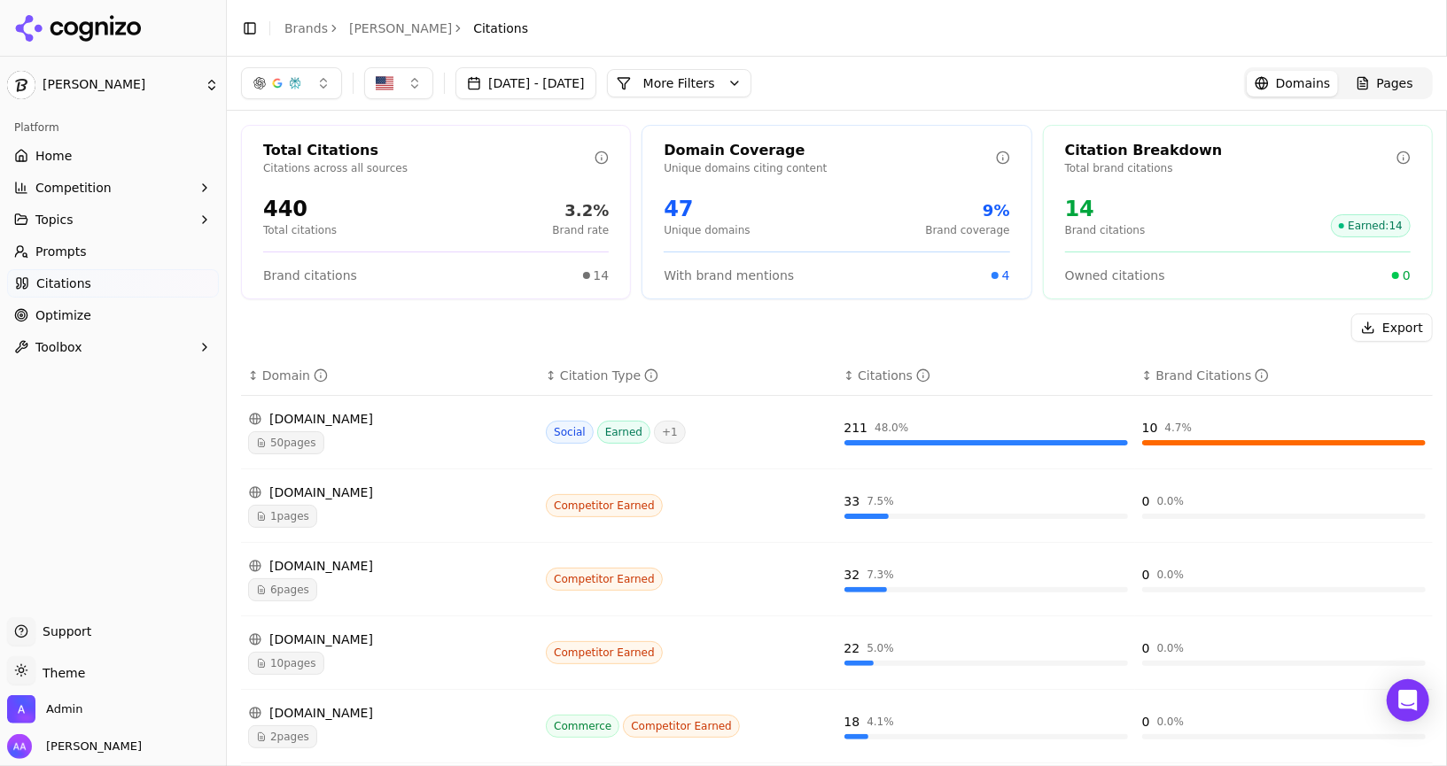
scroll to position [156, 0]
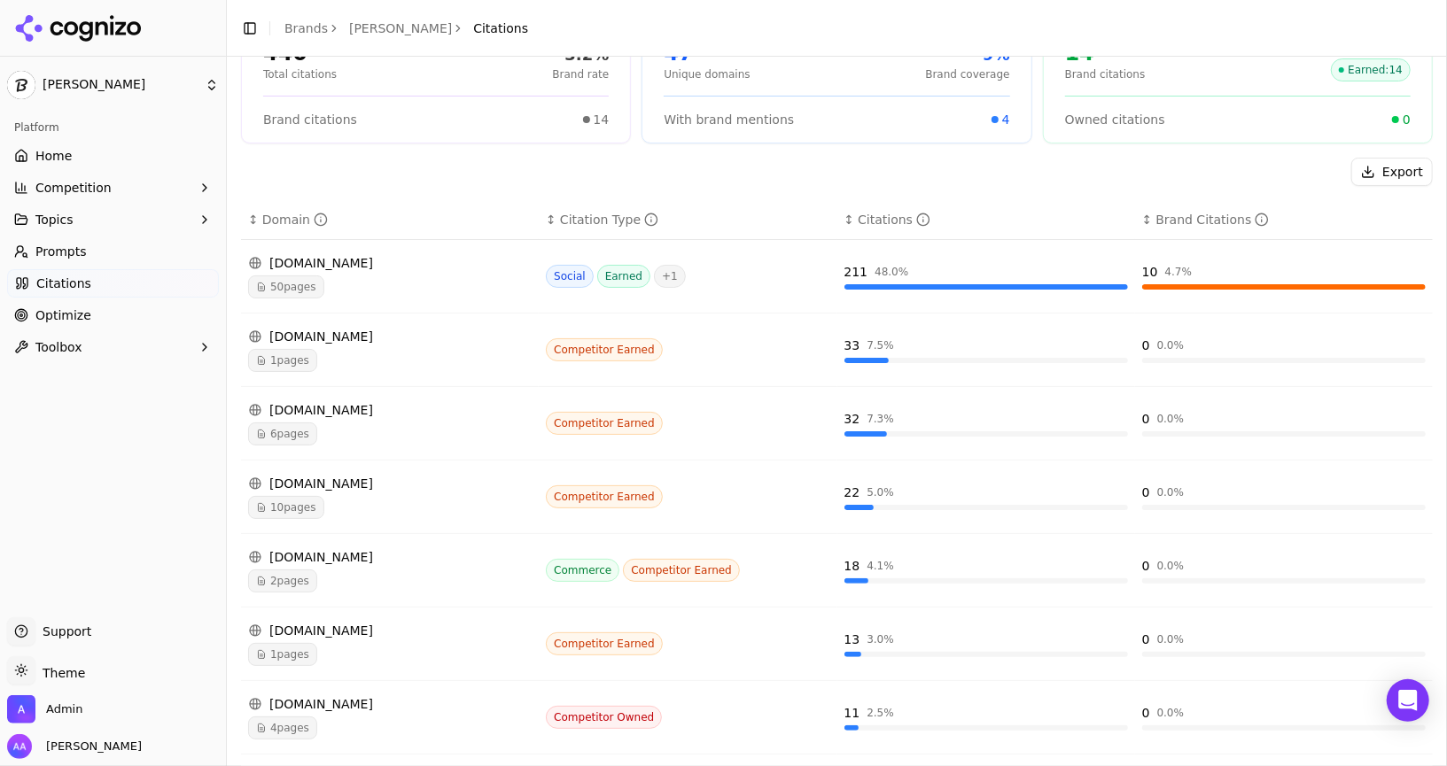
click at [315, 509] on span "10 pages" at bounding box center [286, 507] width 76 height 23
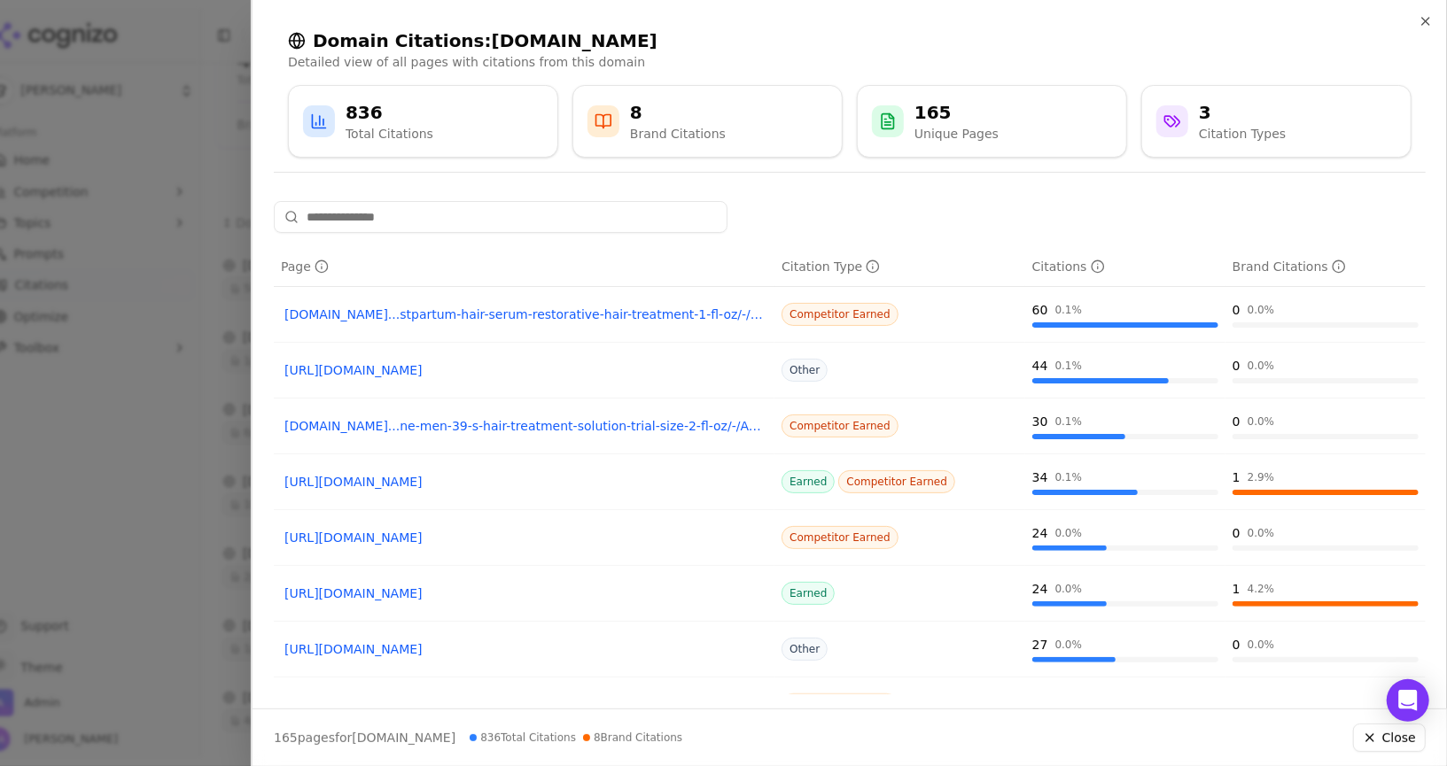
click at [112, 511] on div at bounding box center [723, 383] width 1447 height 766
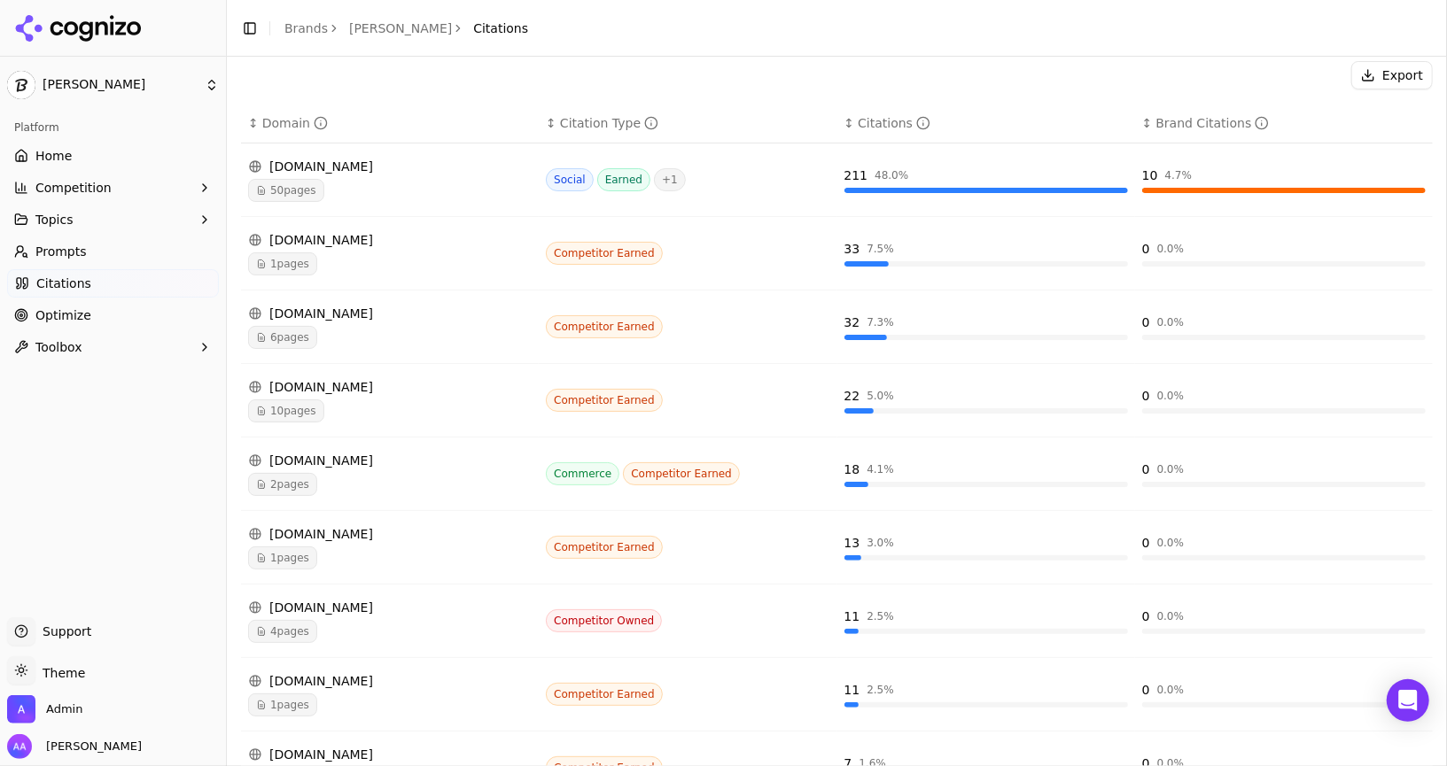
scroll to position [291, 0]
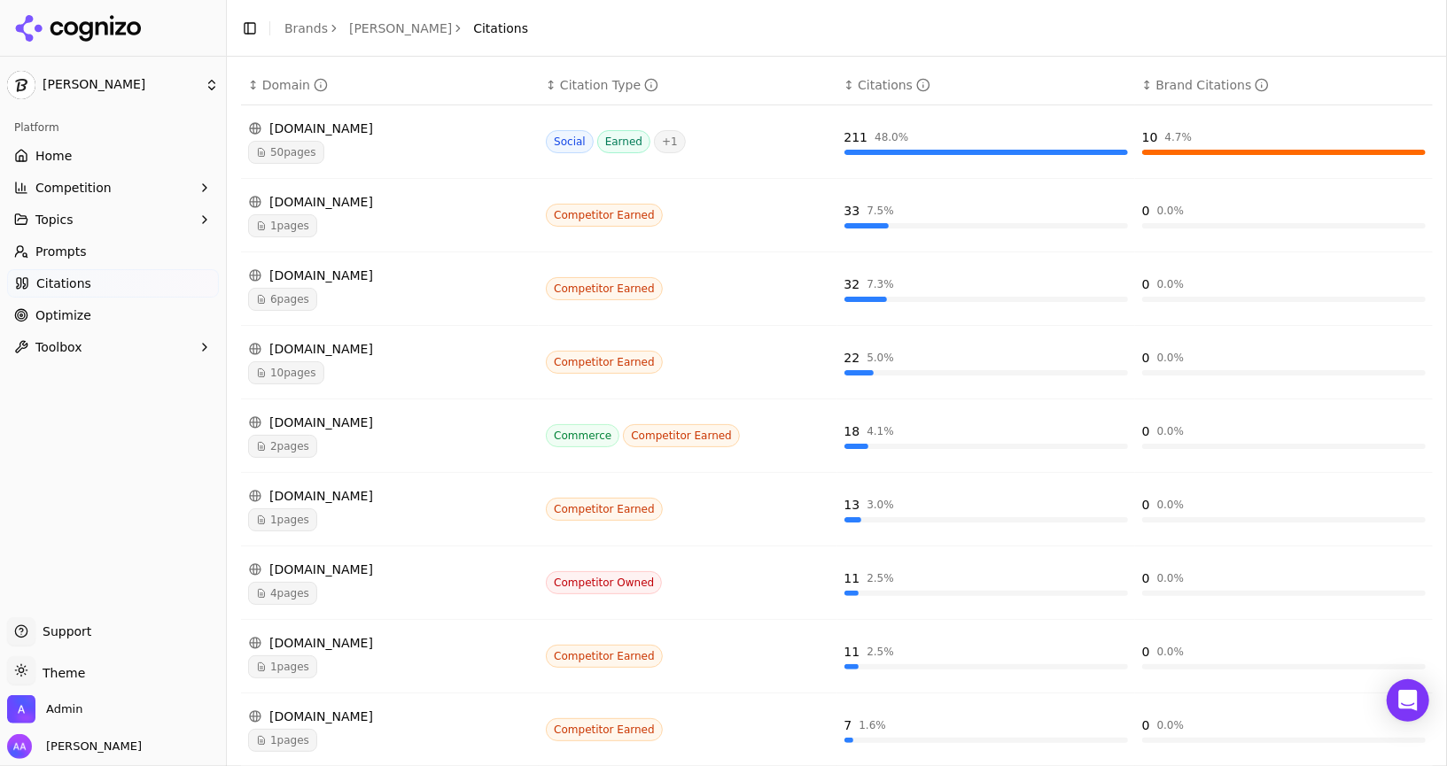
click at [291, 514] on span "1 pages" at bounding box center [282, 520] width 69 height 23
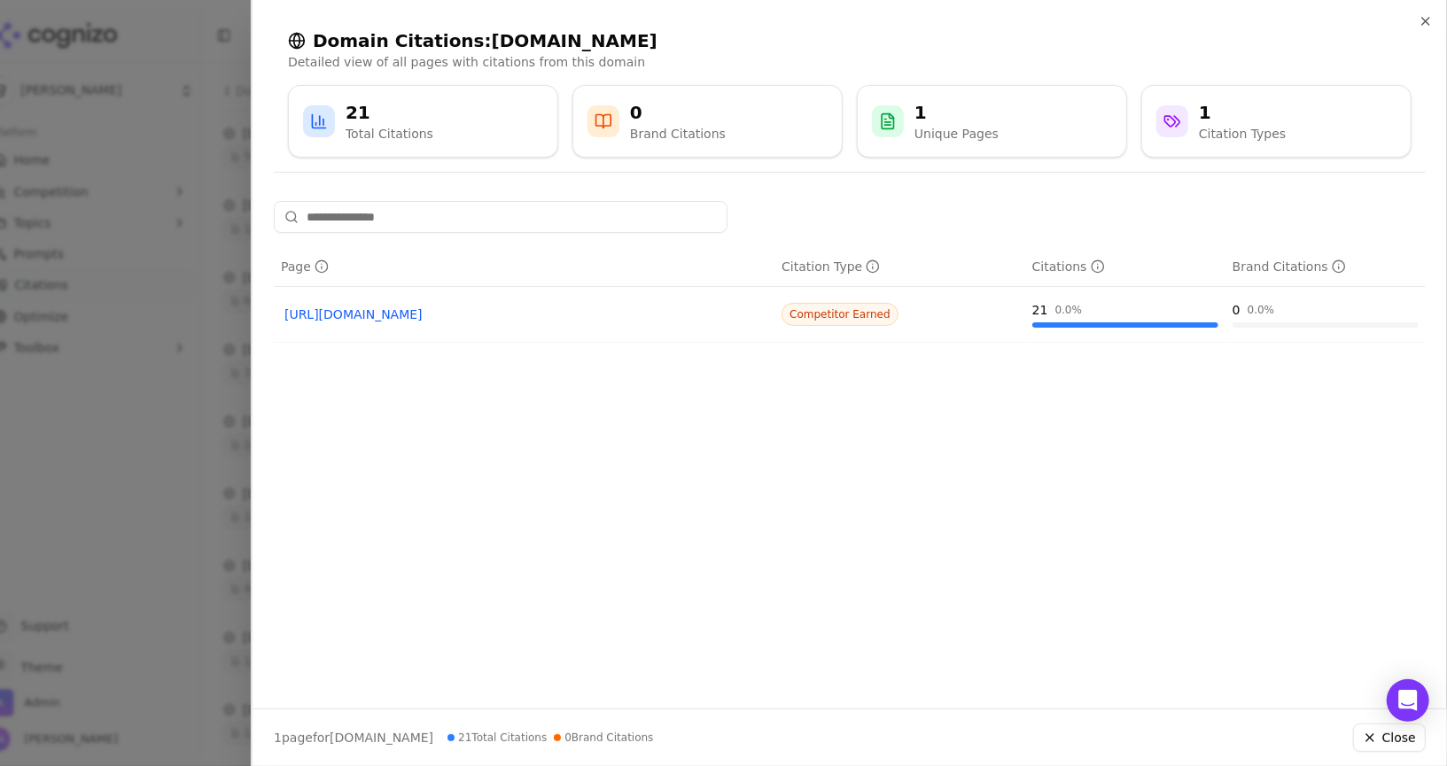
click at [420, 309] on link "[URL][DOMAIN_NAME]" at bounding box center [523, 315] width 479 height 18
click at [135, 456] on div at bounding box center [723, 383] width 1447 height 766
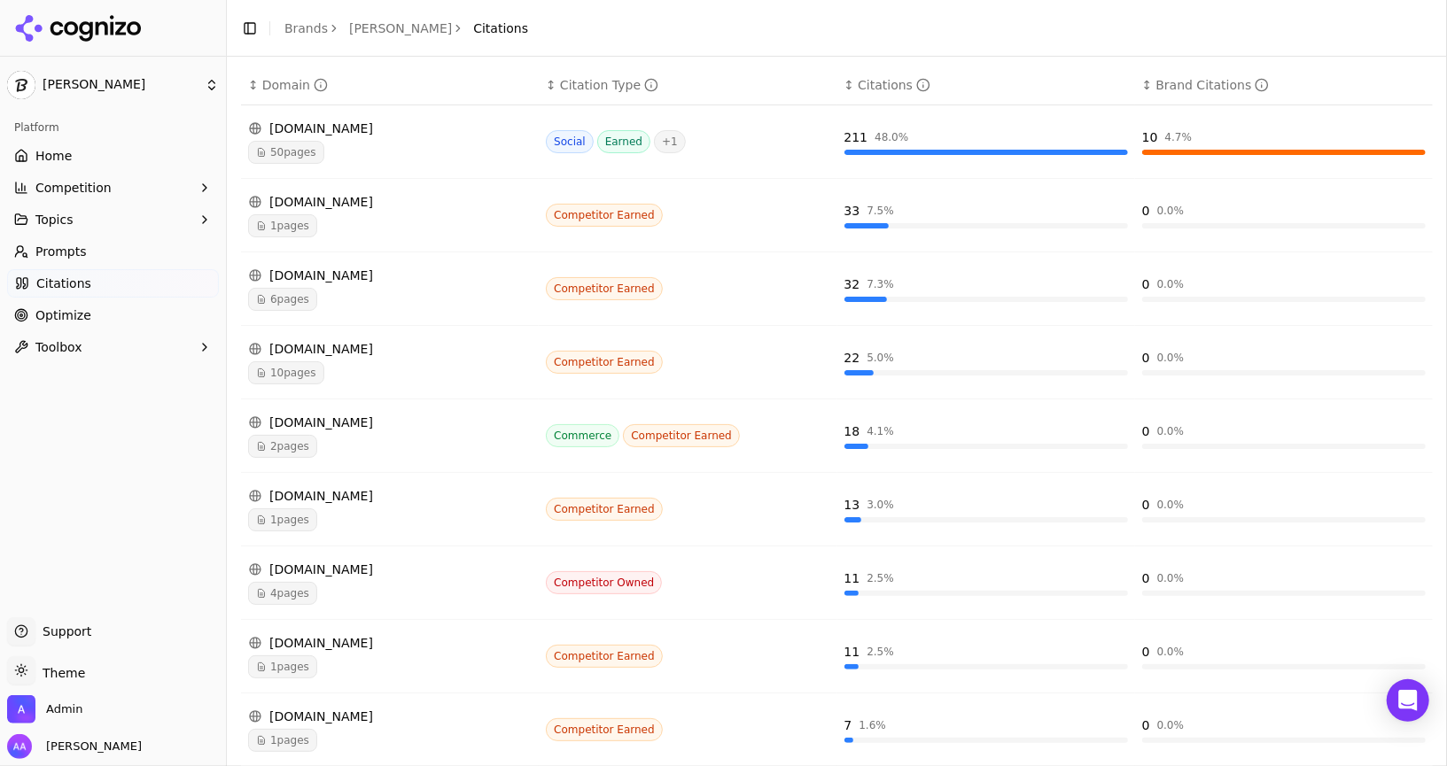
scroll to position [338, 0]
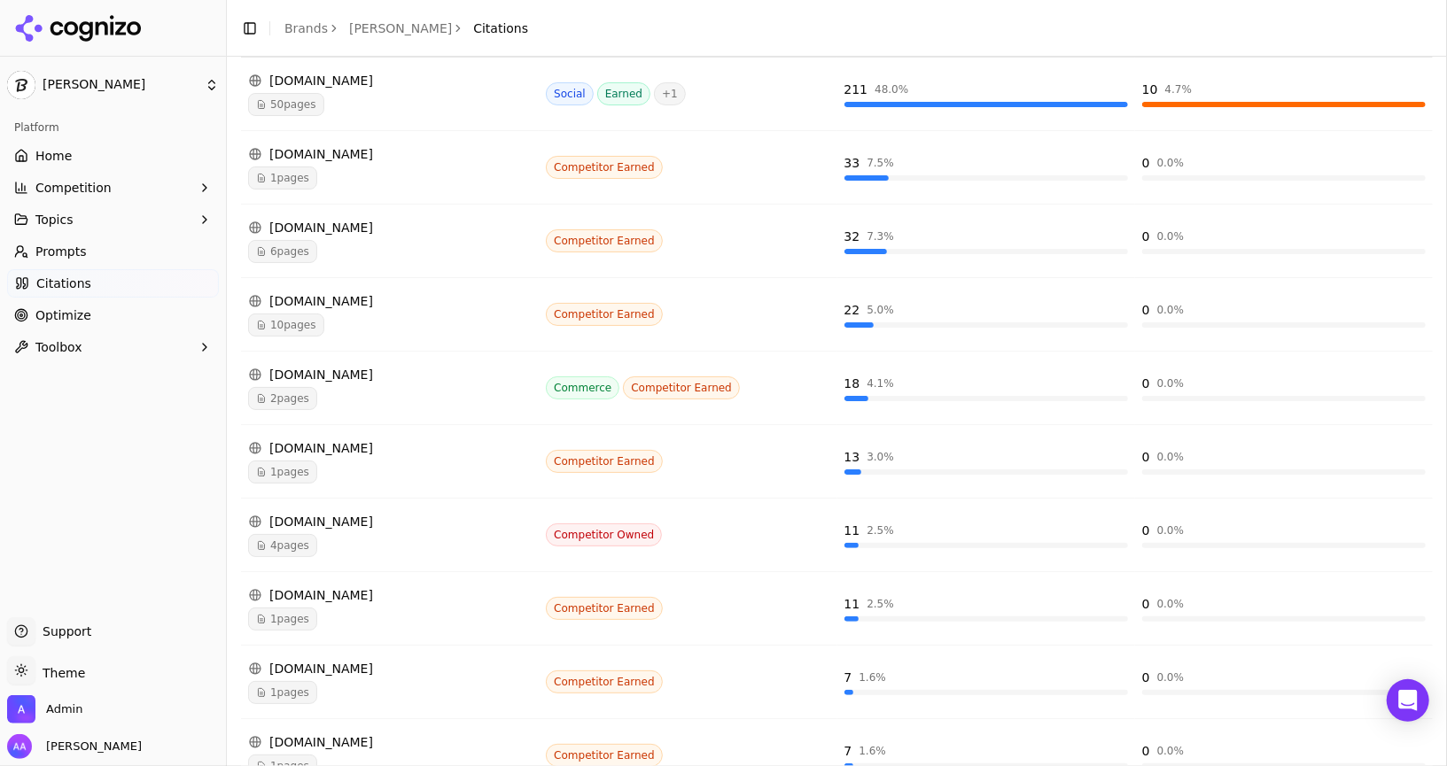
click at [312, 608] on span "1 pages" at bounding box center [282, 619] width 69 height 23
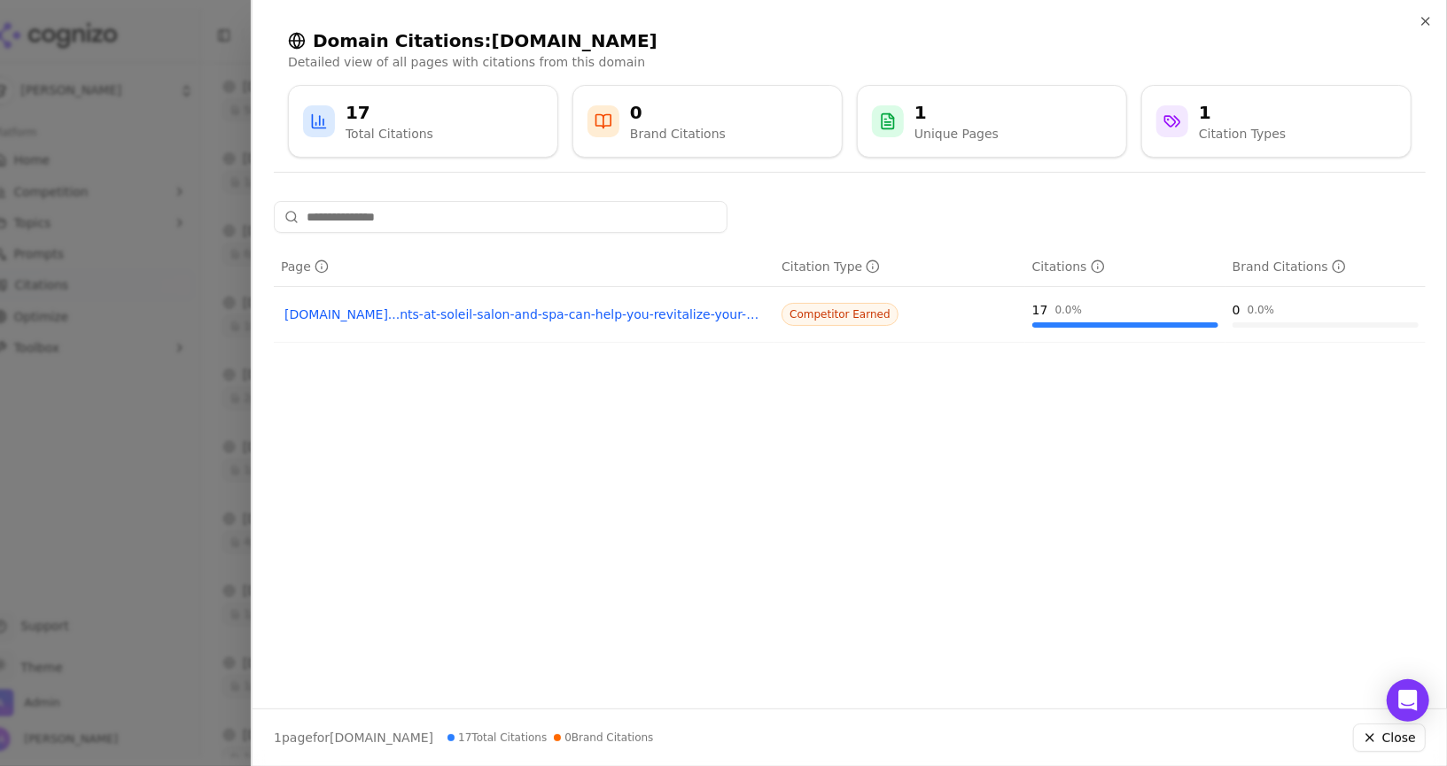
click at [424, 315] on link "[DOMAIN_NAME]...nts-at-soleil-salon-and-spa-can-help-you-revitalize-your-hair" at bounding box center [523, 315] width 479 height 18
click at [157, 410] on div at bounding box center [723, 383] width 1447 height 766
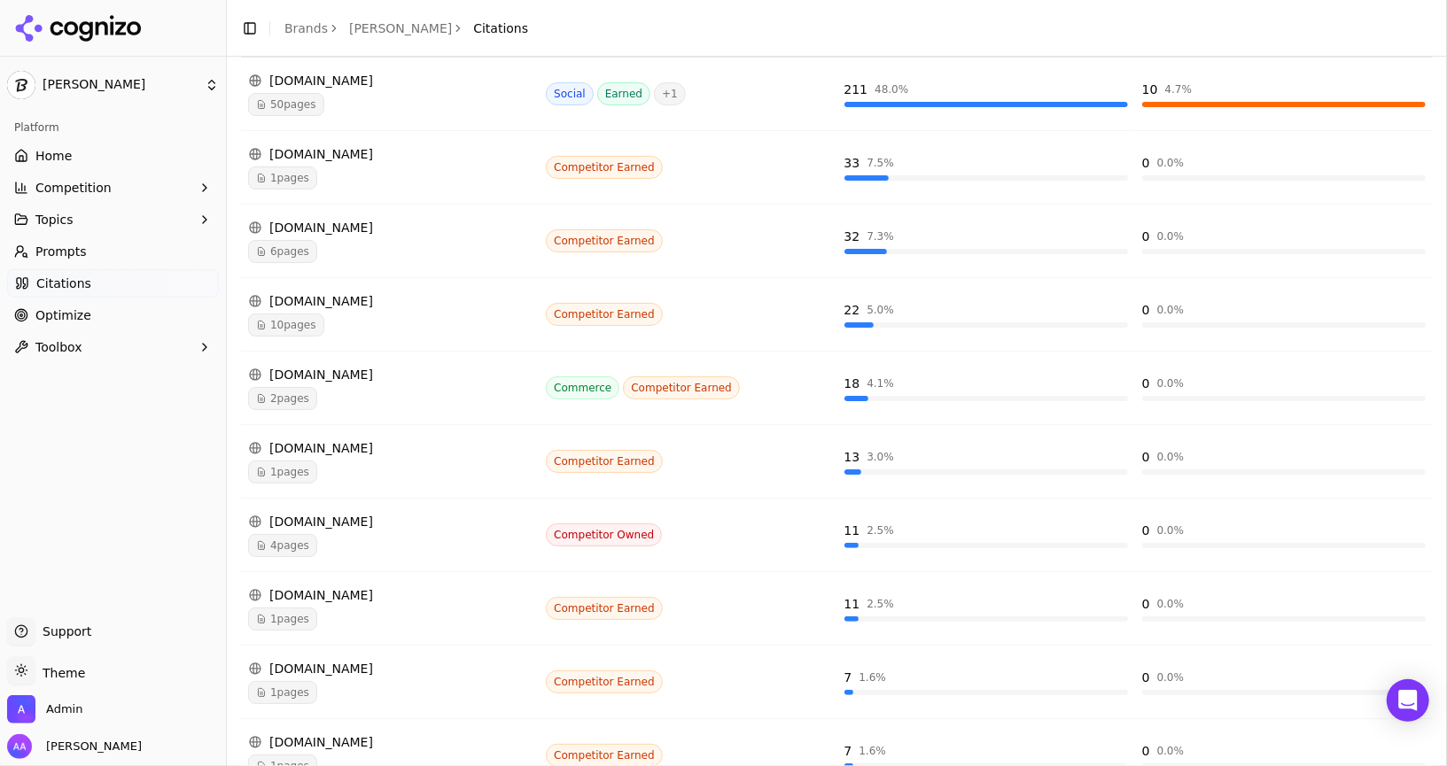
click at [289, 389] on span "2 pages" at bounding box center [282, 398] width 69 height 23
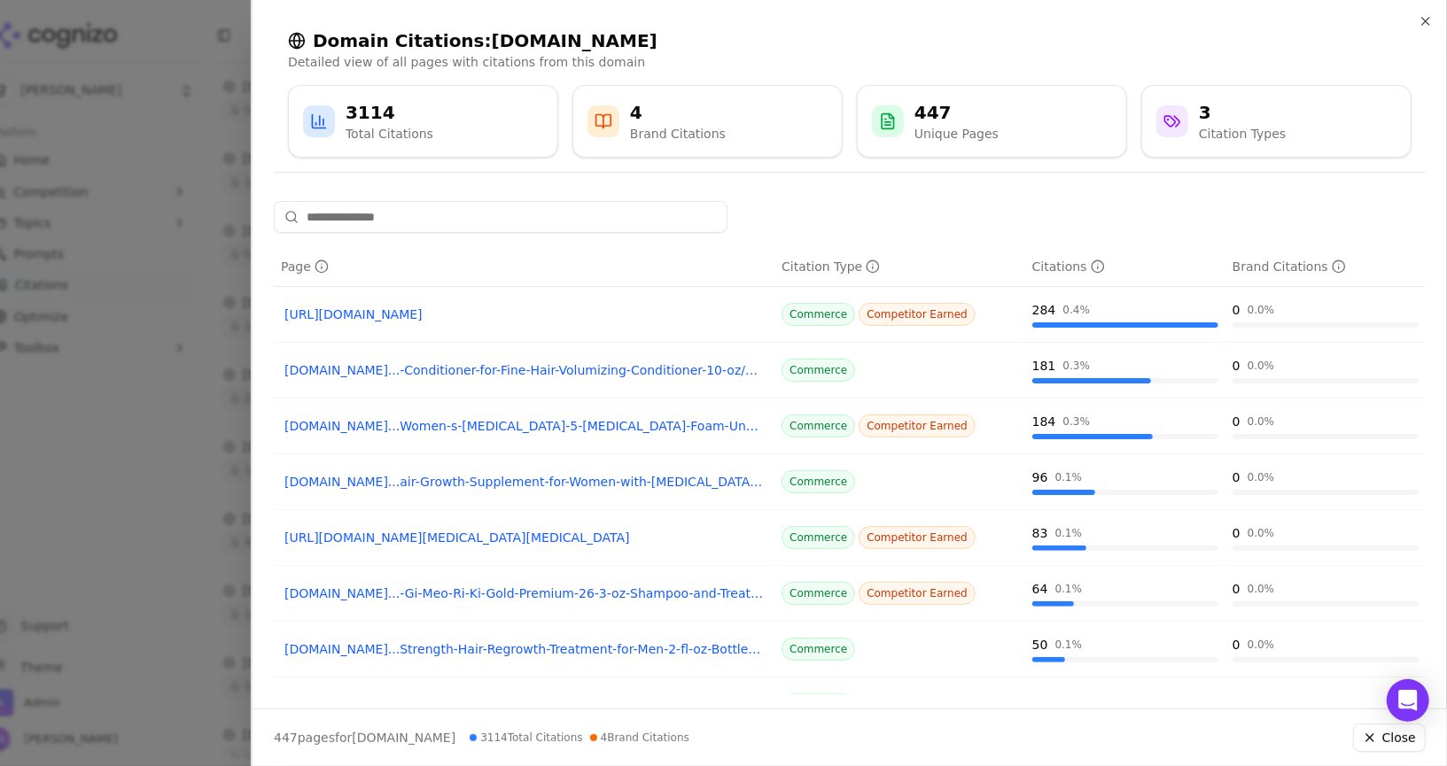
click at [130, 448] on div at bounding box center [723, 383] width 1447 height 766
